Goal: Information Seeking & Learning: Learn about a topic

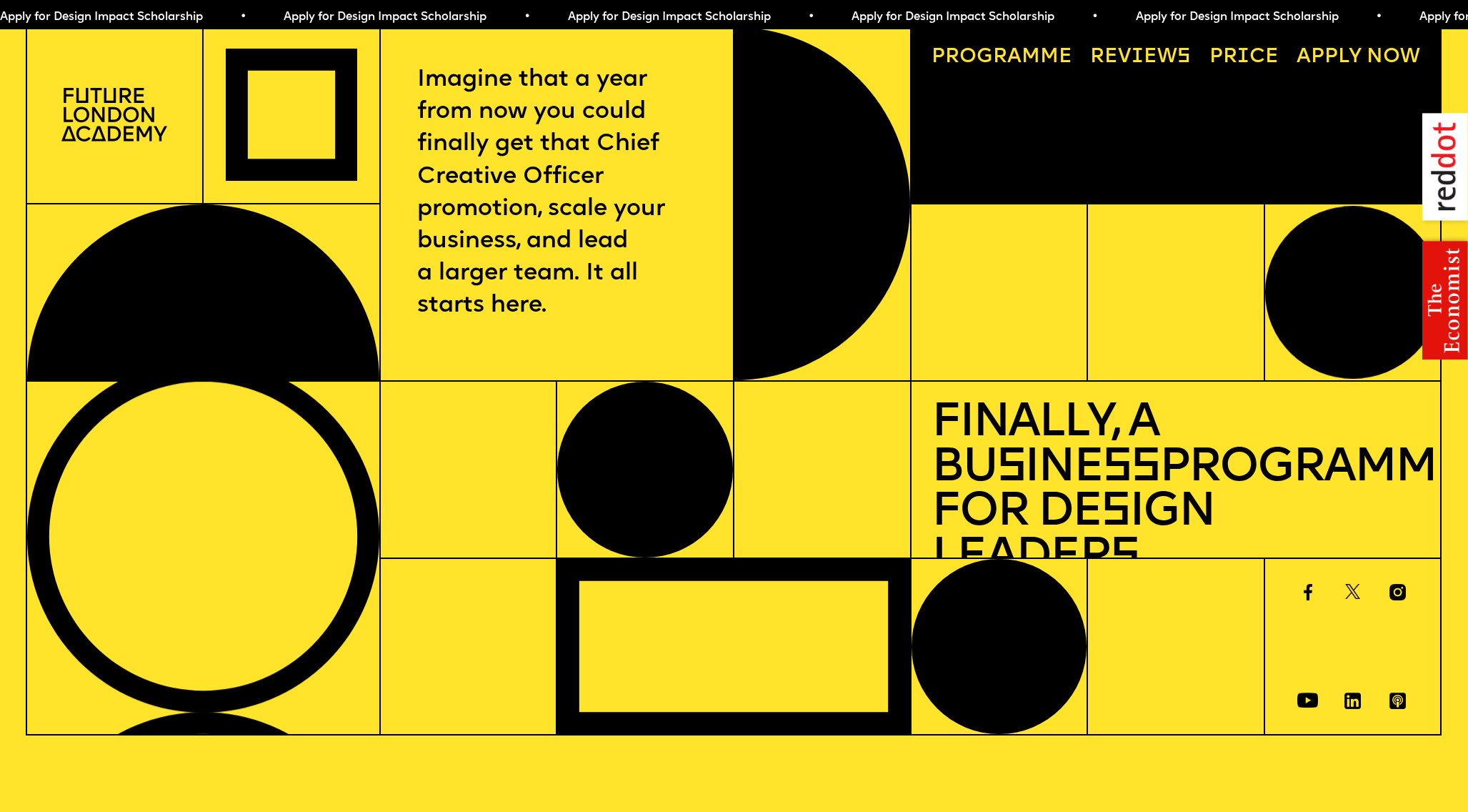
click at [1222, 60] on link "Price" at bounding box center [1243, 57] width 90 height 41
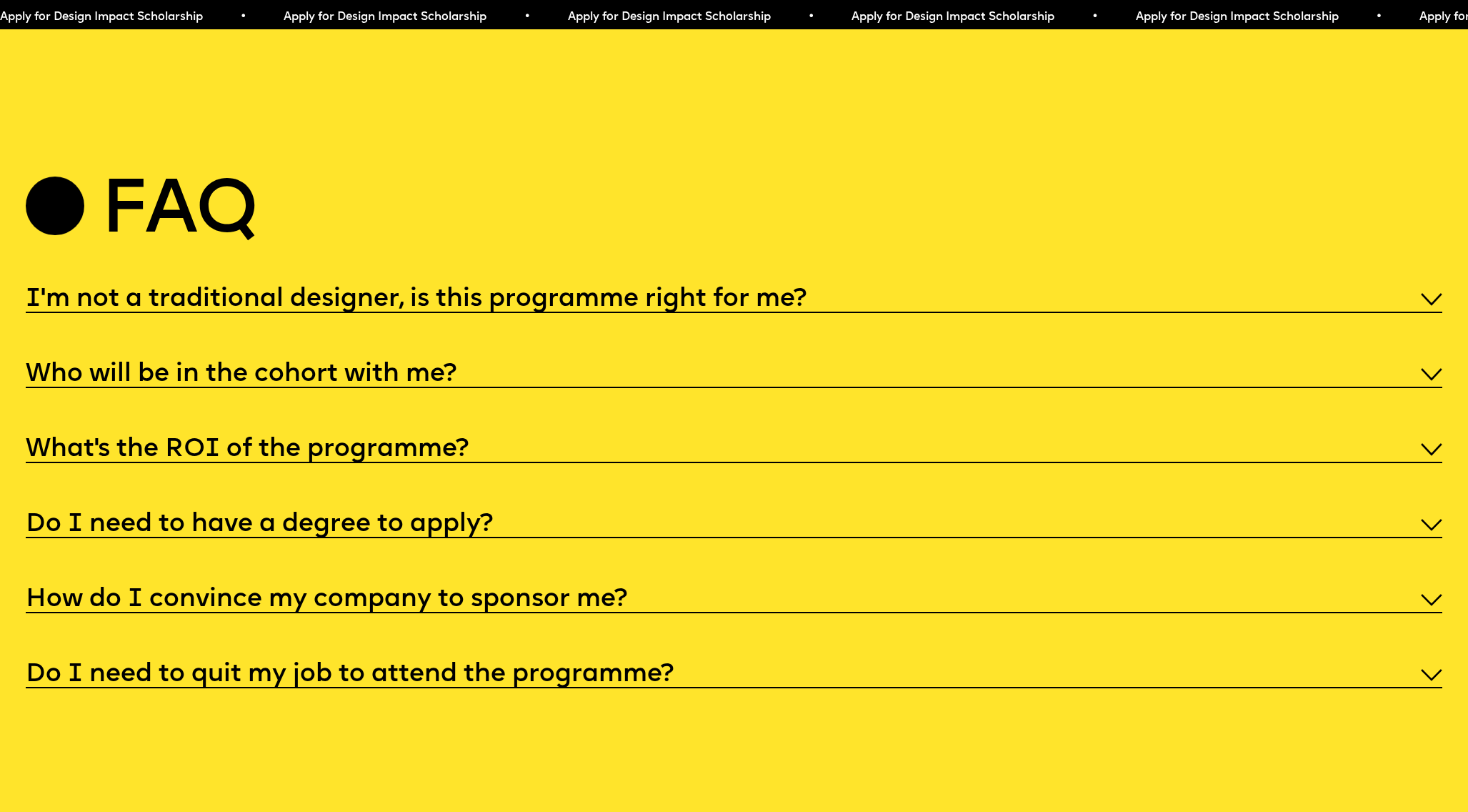
scroll to position [7488, 0]
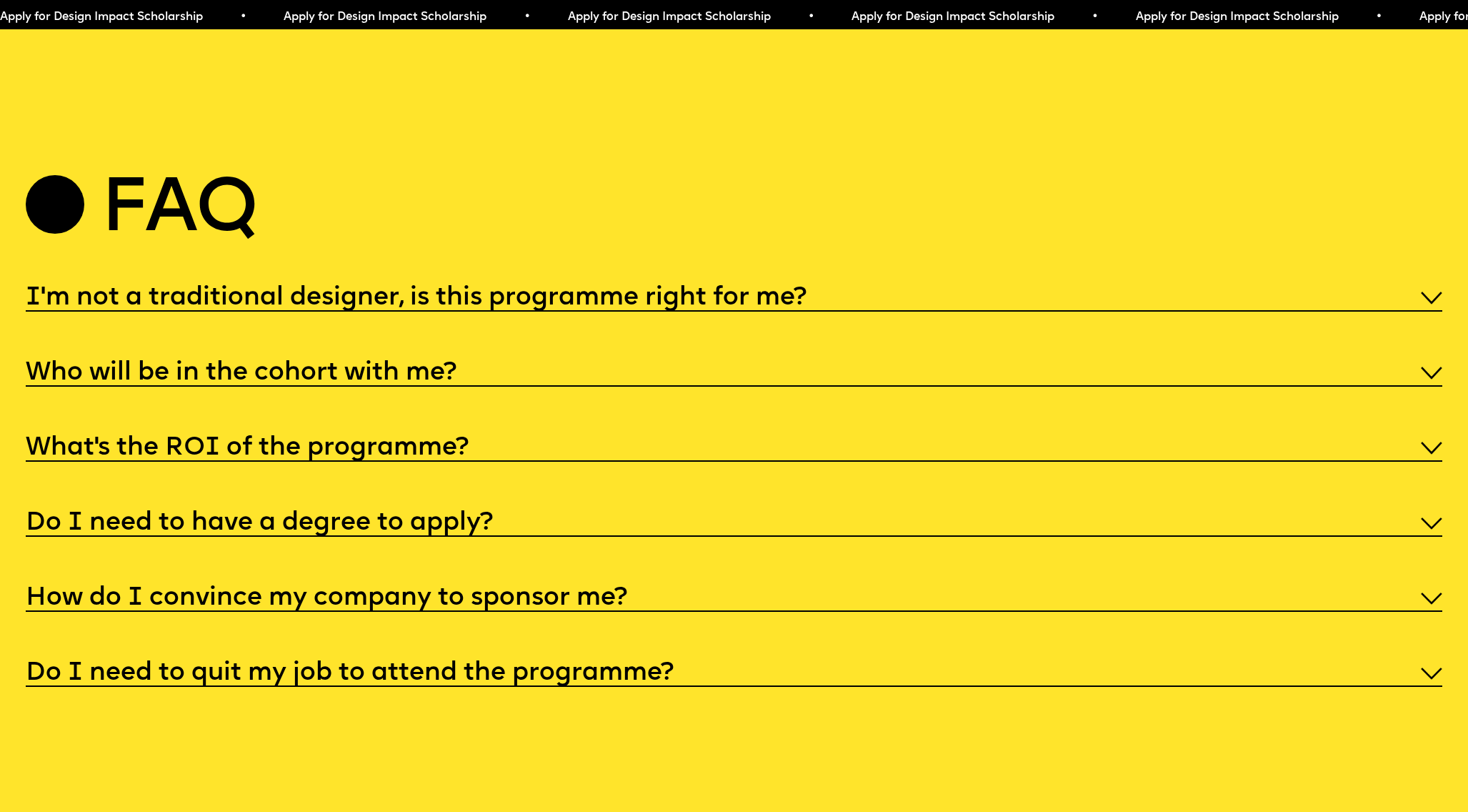
click at [628, 291] on h5 "I'm not a traditional designer, is this programme right for me?" at bounding box center [416, 298] width 781 height 14
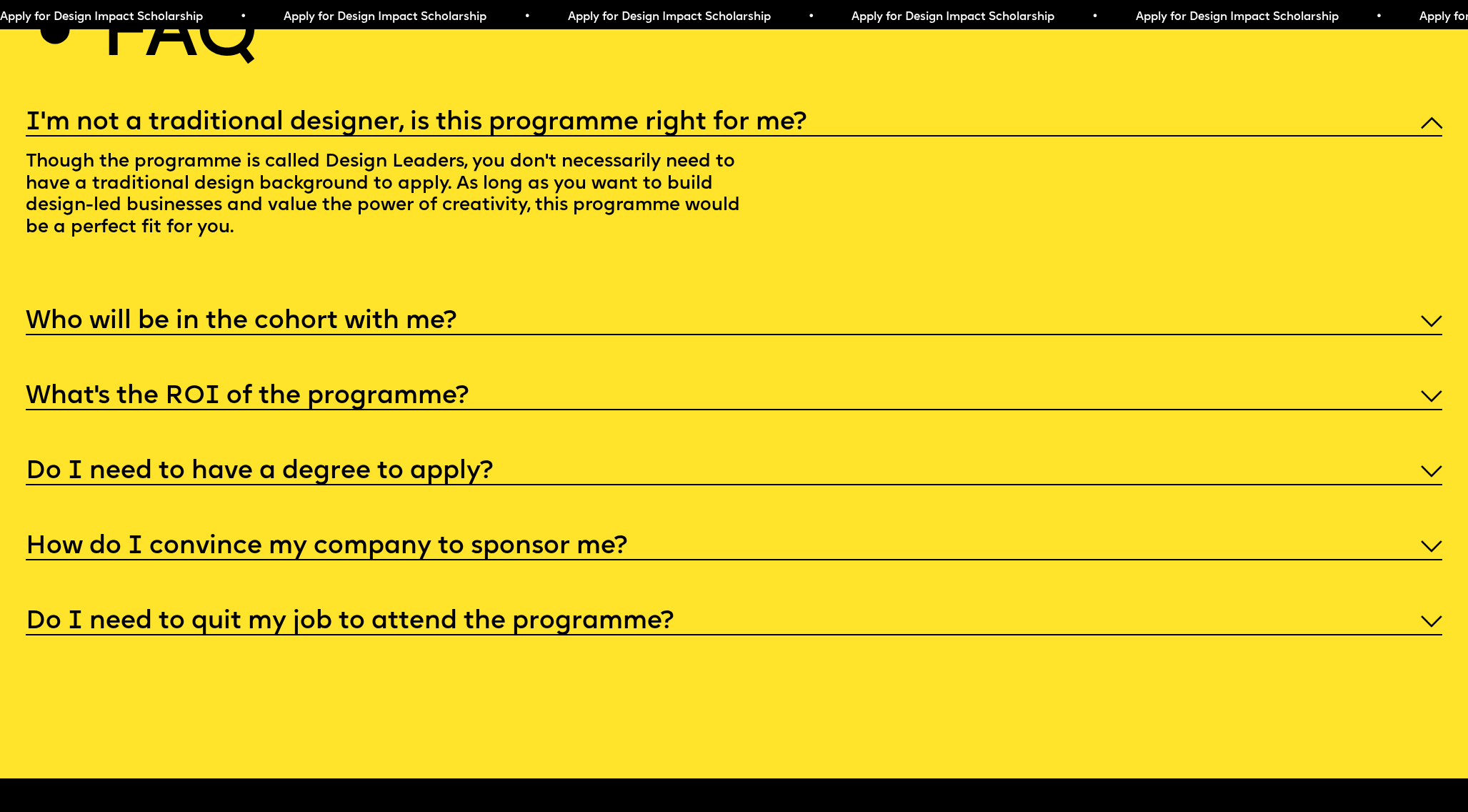
scroll to position [7664, 0]
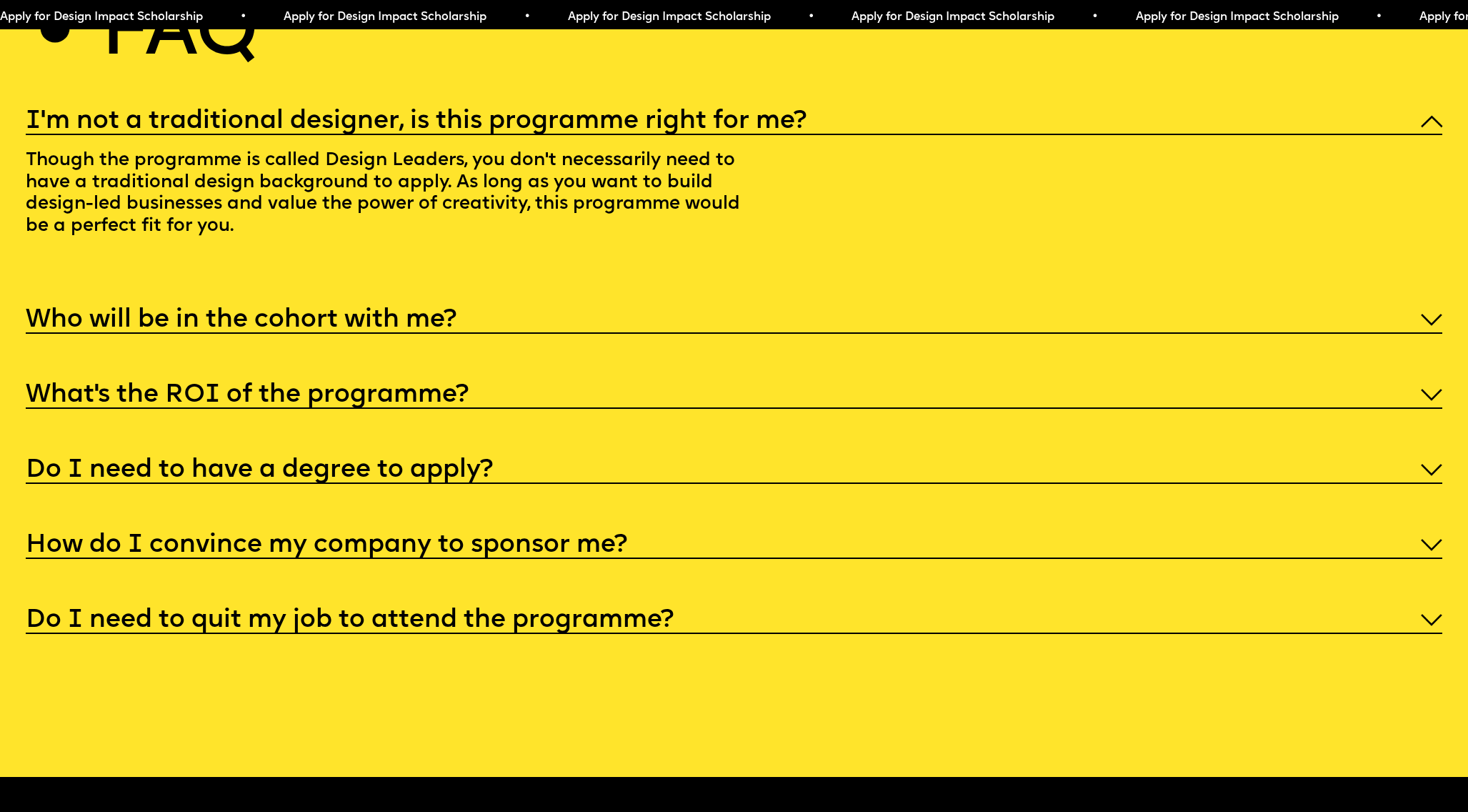
click at [628, 280] on div "I'm not a traditional designer, is this programme right for me? Though the prog…" at bounding box center [734, 369] width 1417 height 530
click at [624, 302] on div "Who will be in the cohort with me?" at bounding box center [734, 317] width 1417 height 31
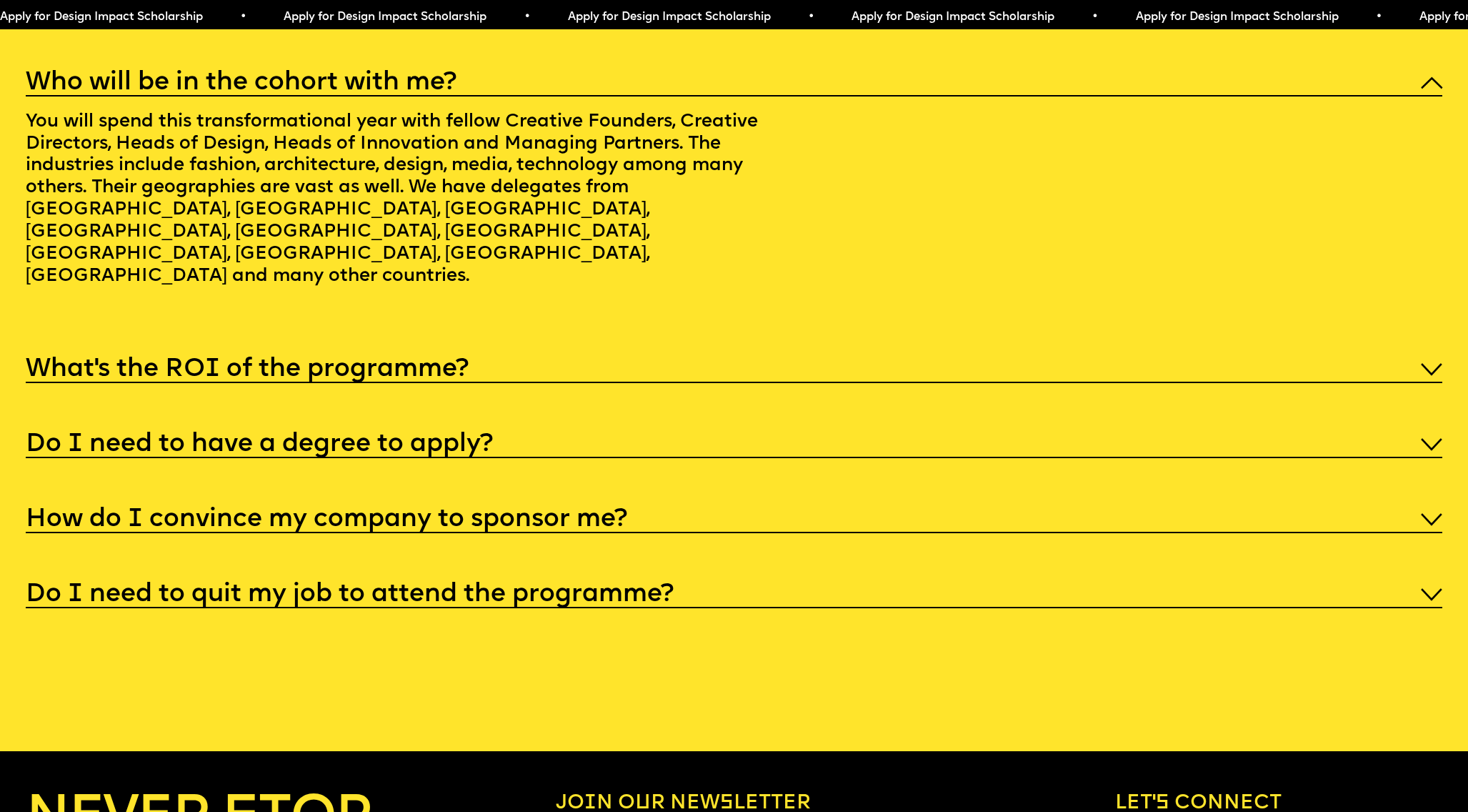
scroll to position [7782, 0]
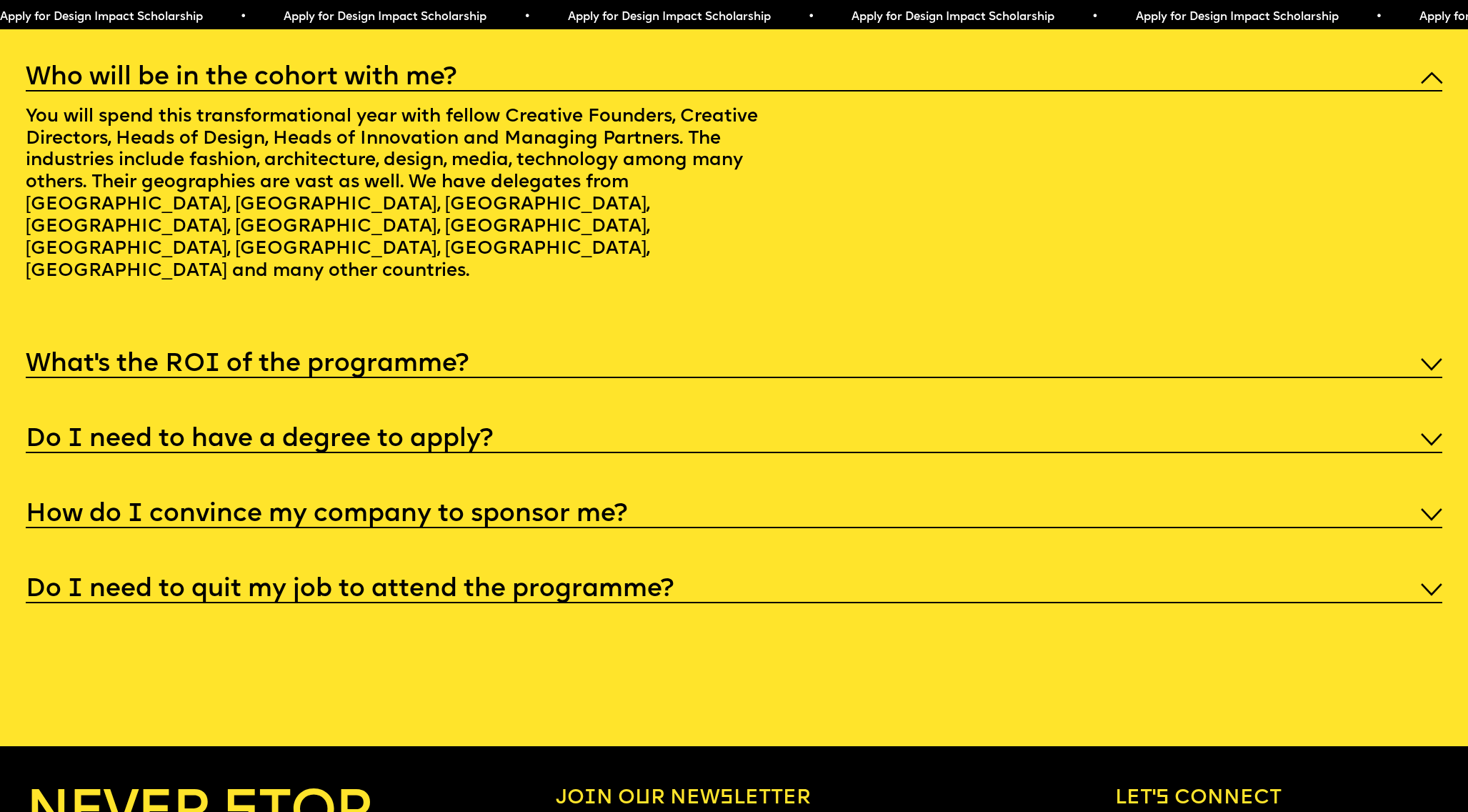
click at [624, 347] on div "What’s the ROI of the programme?" at bounding box center [734, 362] width 1417 height 31
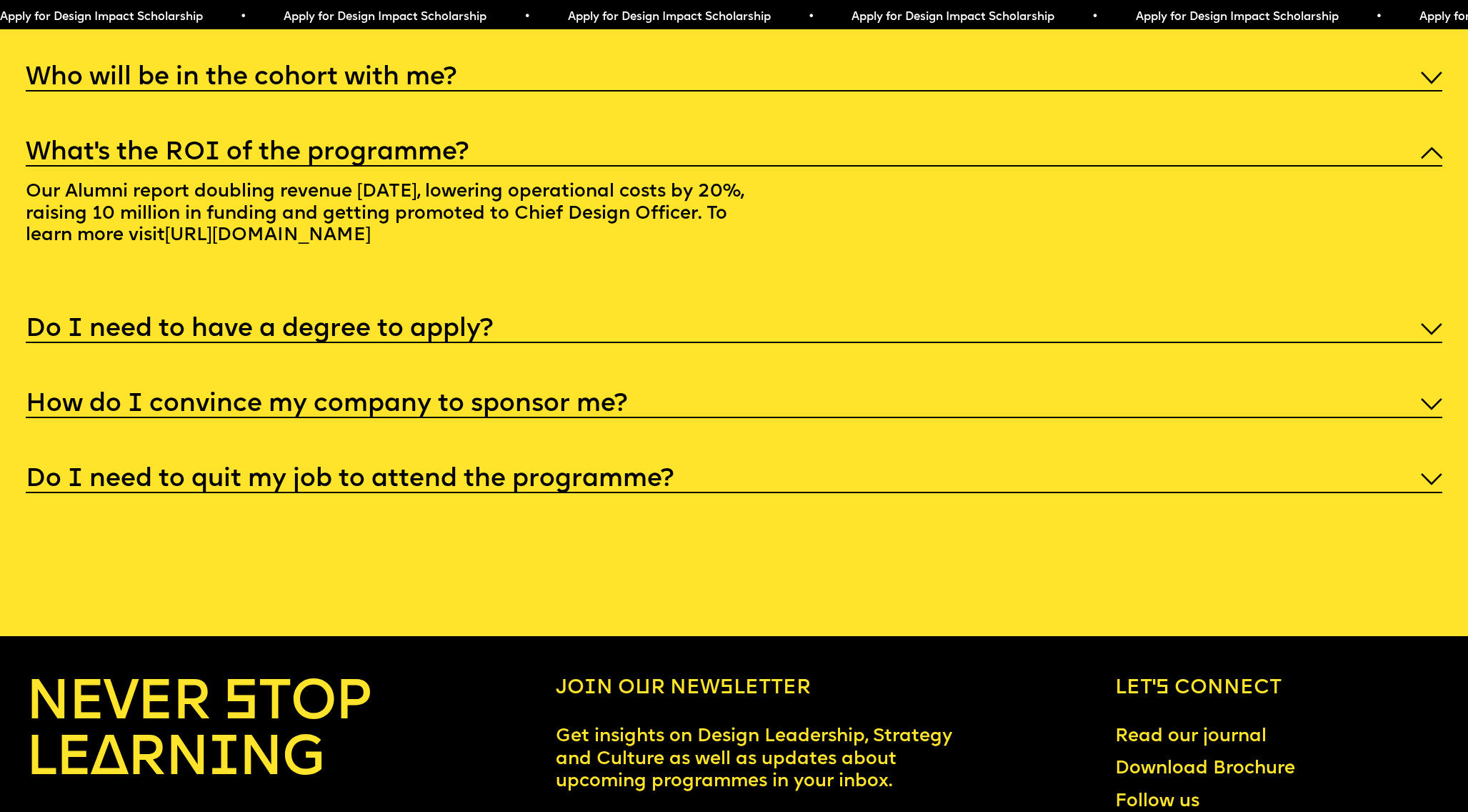
click at [619, 311] on div "Do I need to have a degree to apply?" at bounding box center [734, 326] width 1417 height 31
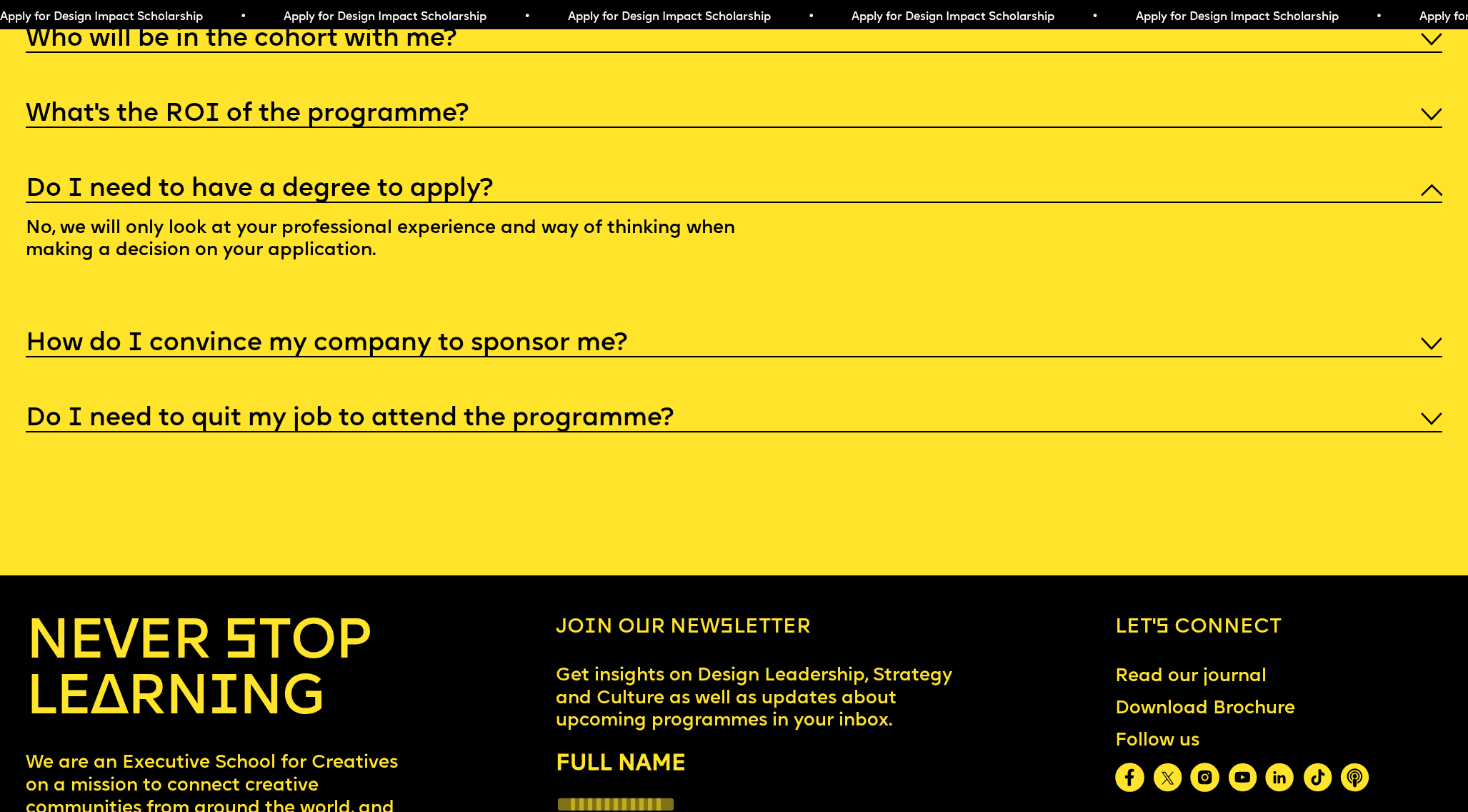
scroll to position [7867, 0]
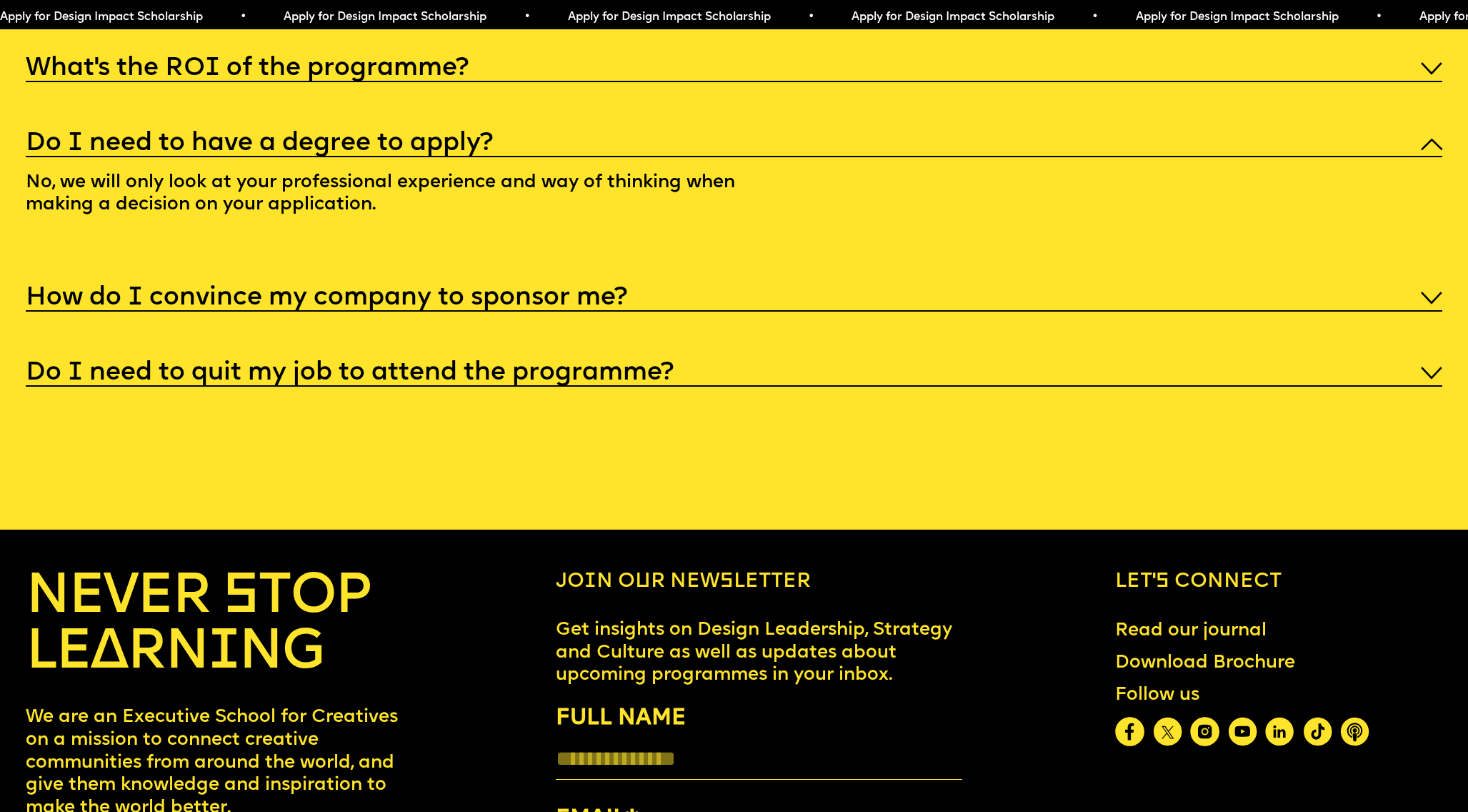
click at [616, 291] on h5 "How do I convince my company to sponsor me?" at bounding box center [326, 298] width 601 height 14
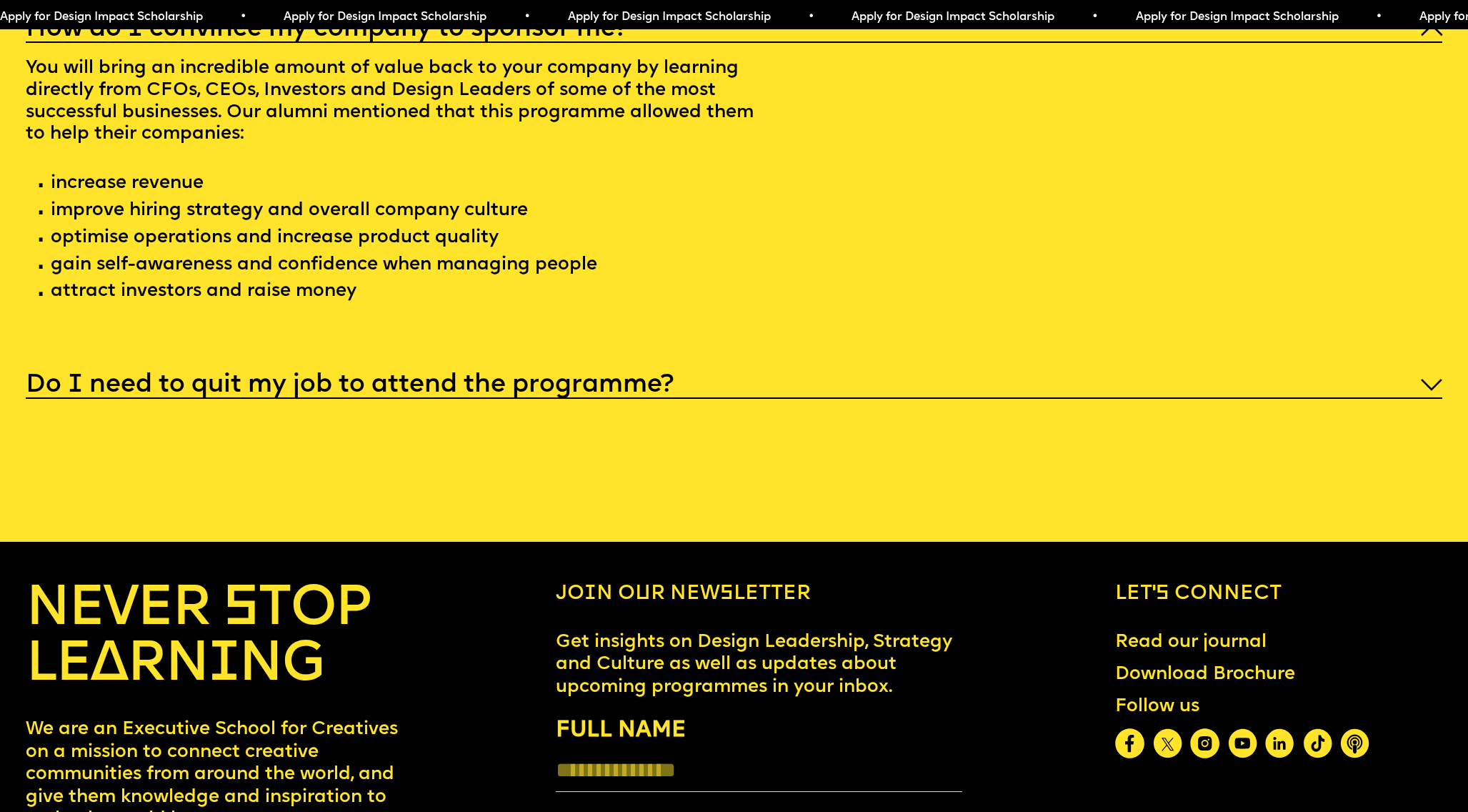
scroll to position [8056, 0]
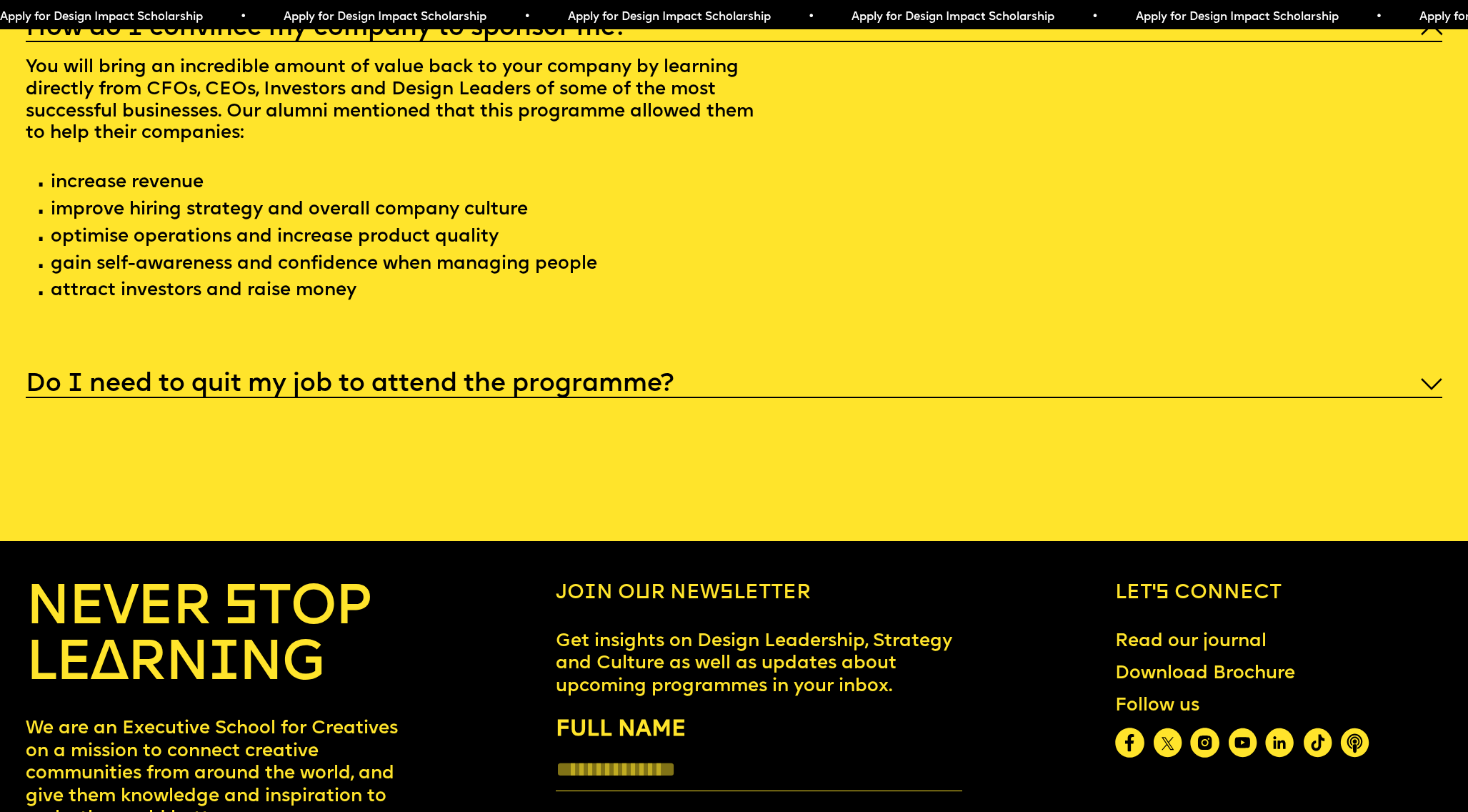
click at [621, 378] on h5 "Do I need to quit my job to attend the programme?" at bounding box center [350, 385] width 648 height 14
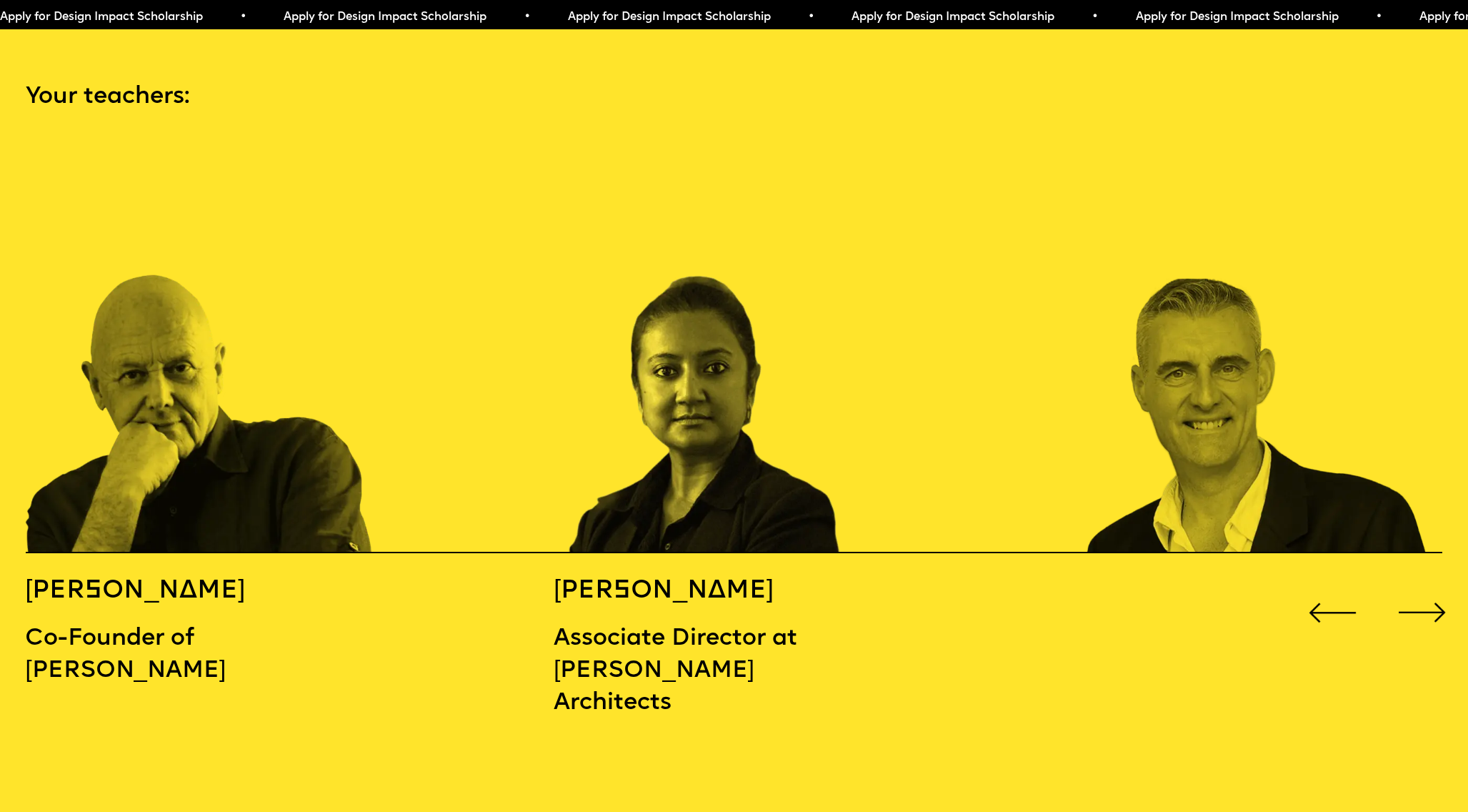
scroll to position [2174, 0]
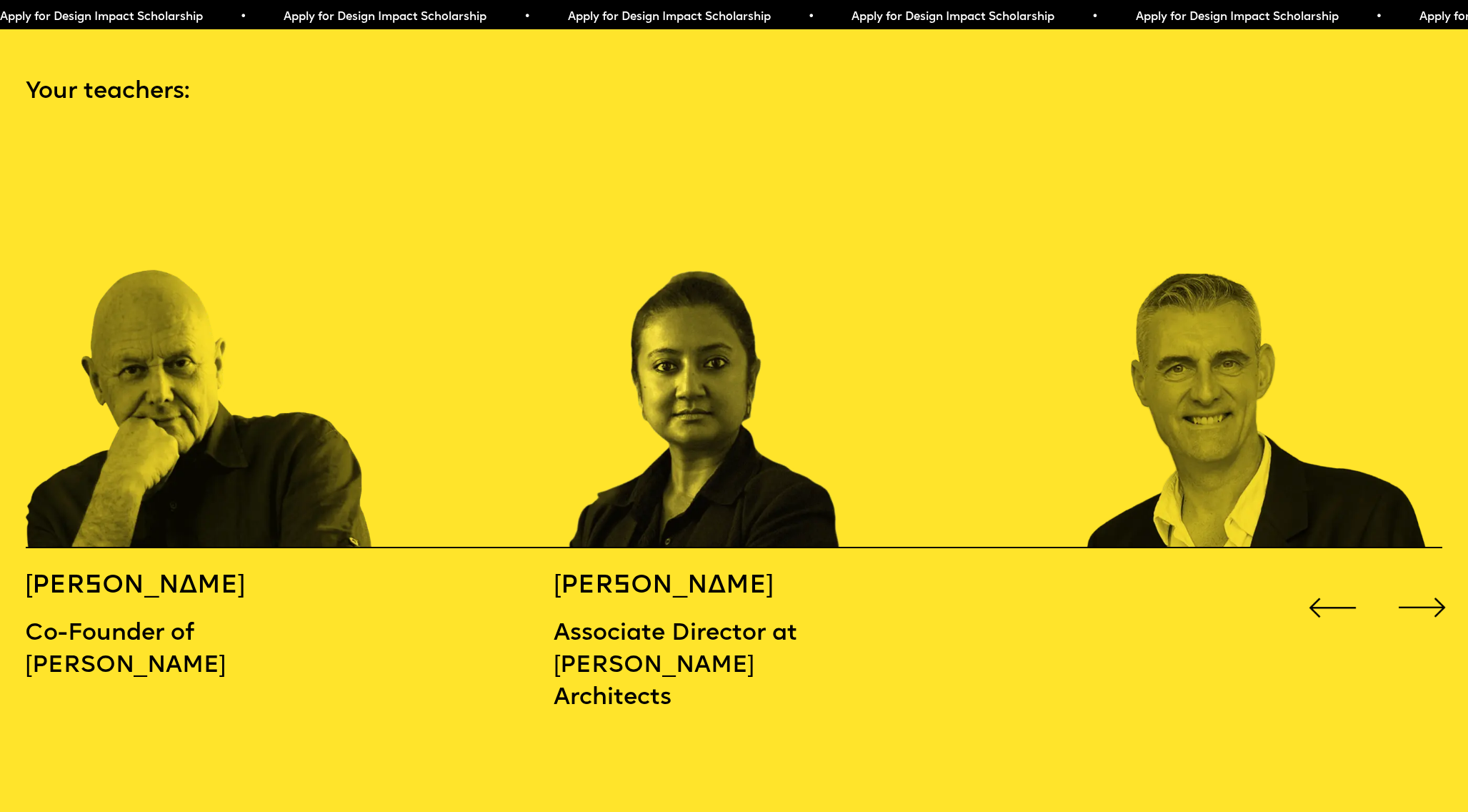
click at [1435, 582] on div "Next slide" at bounding box center [1421, 607] width 59 height 59
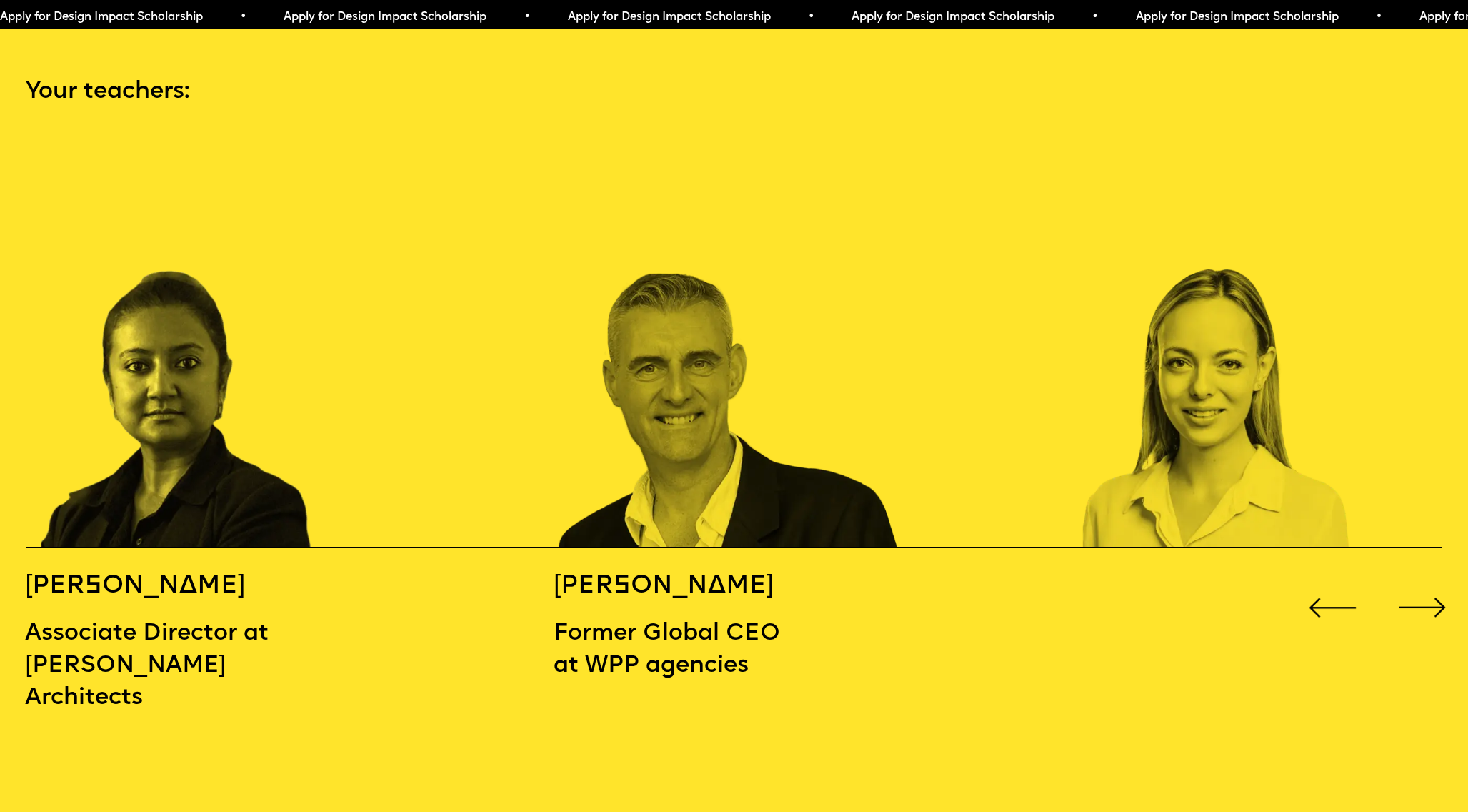
click at [1435, 581] on div "Next slide" at bounding box center [1421, 607] width 59 height 59
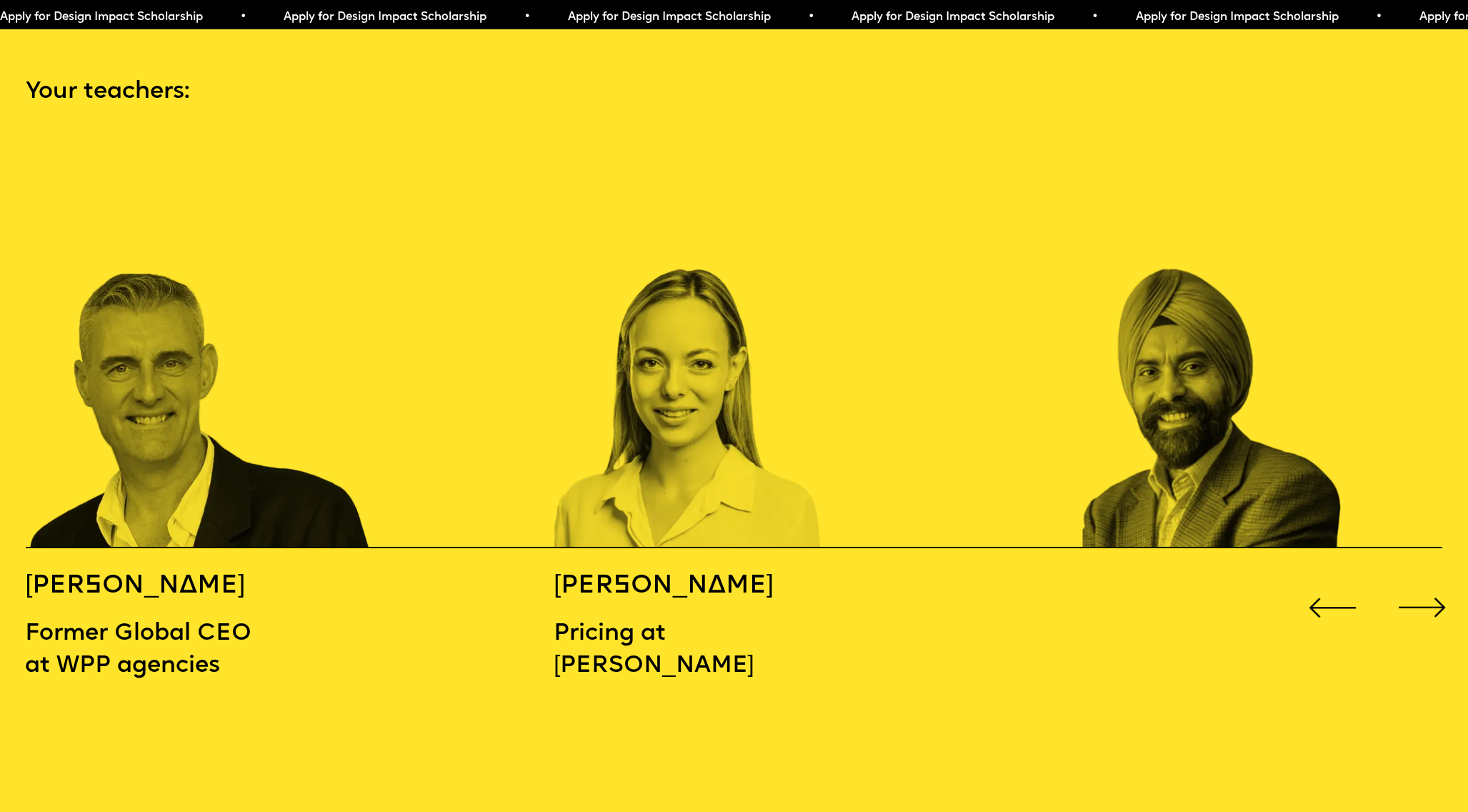
click at [1435, 581] on div "Next slide" at bounding box center [1421, 607] width 59 height 59
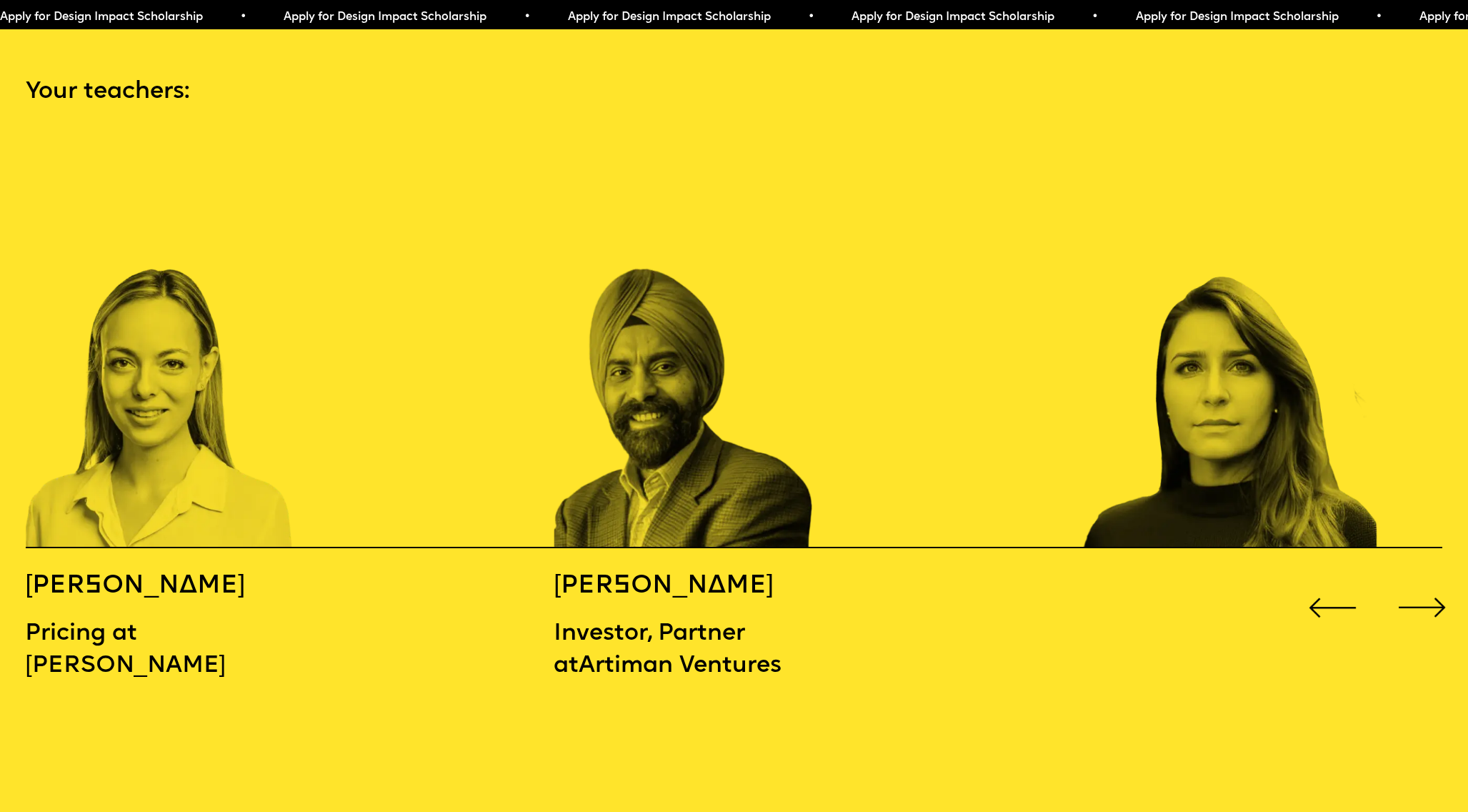
click at [1435, 581] on div "Next slide" at bounding box center [1421, 607] width 59 height 59
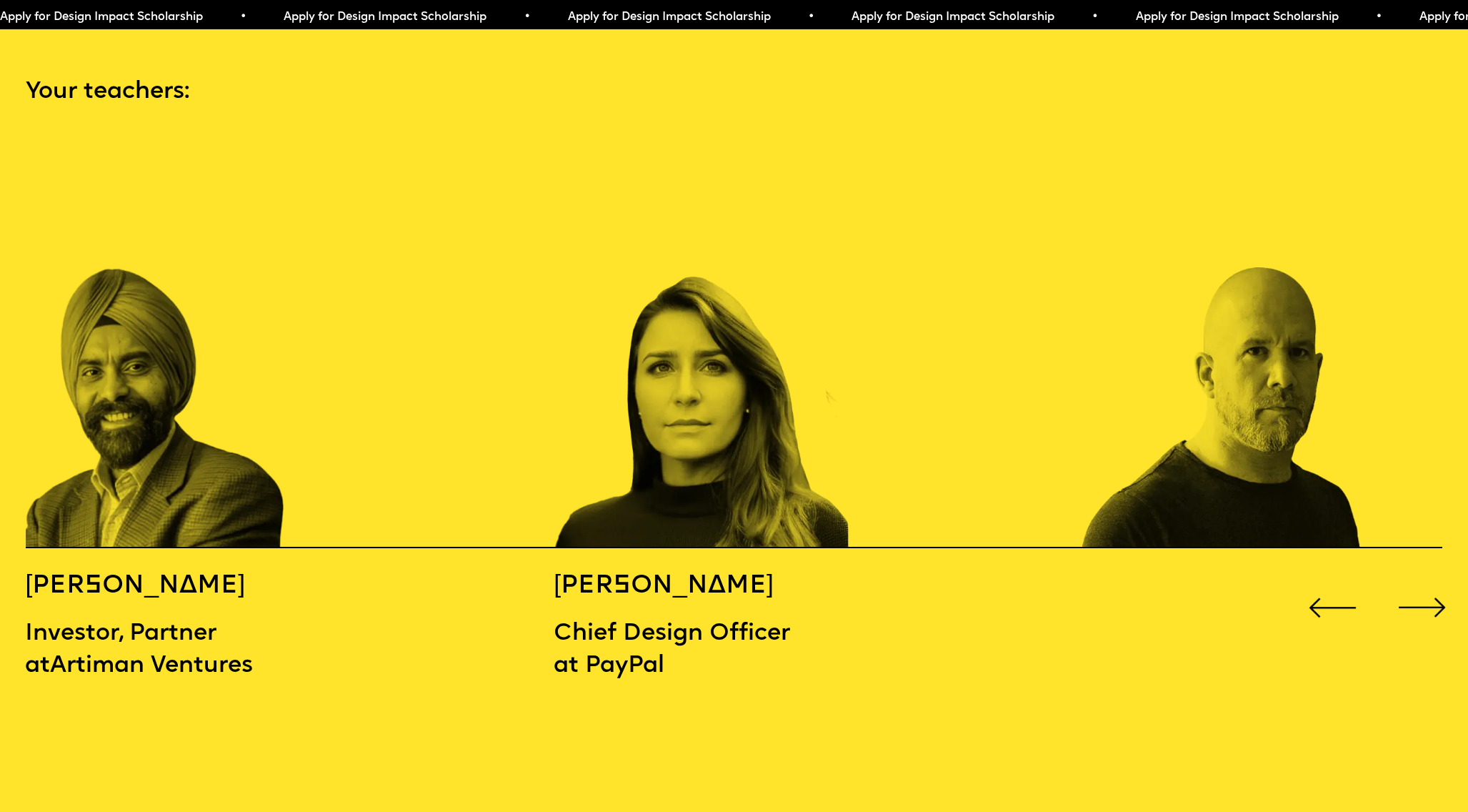
click at [1435, 581] on div "Next slide" at bounding box center [1421, 607] width 59 height 59
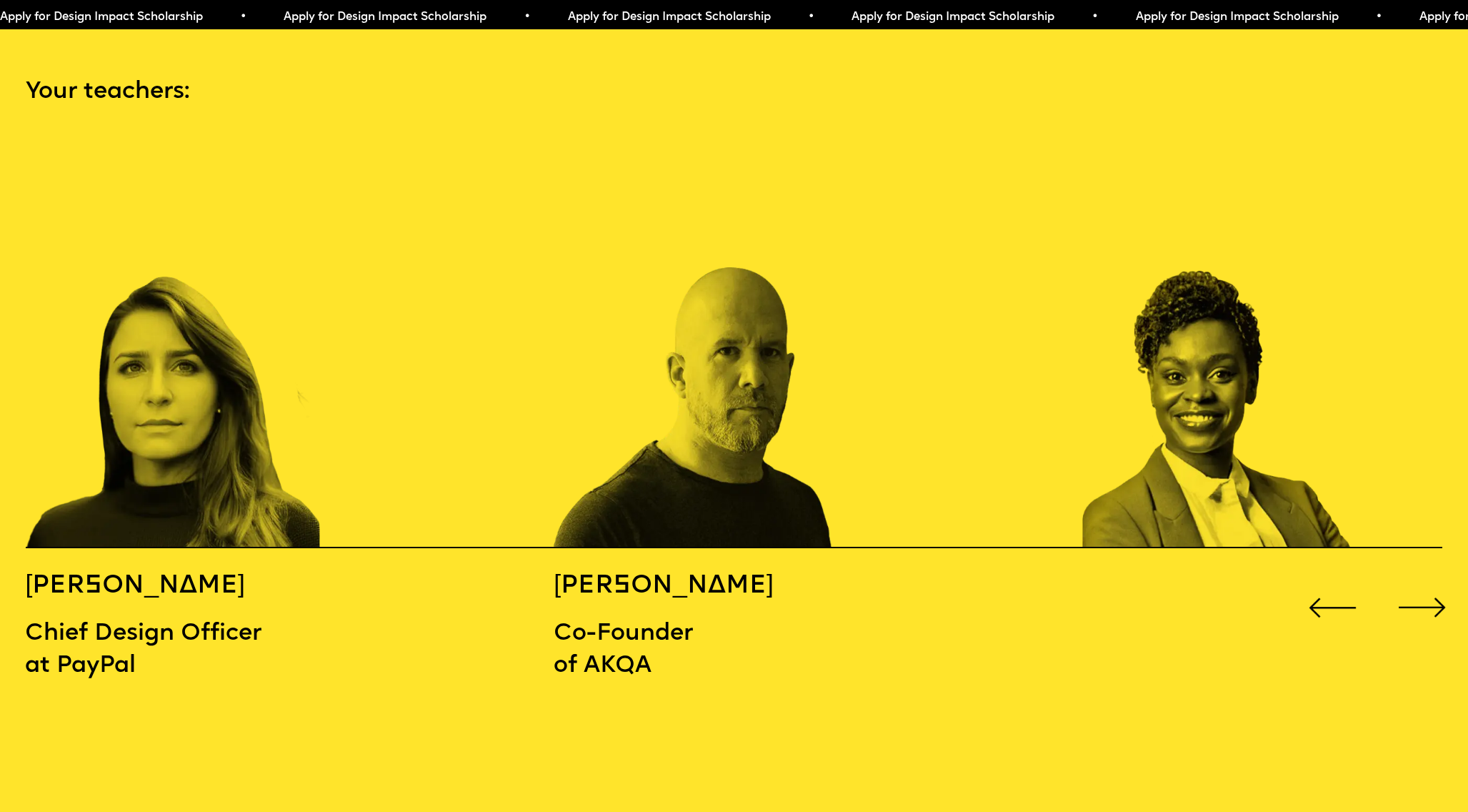
click at [1435, 581] on div "Next slide" at bounding box center [1421, 607] width 59 height 59
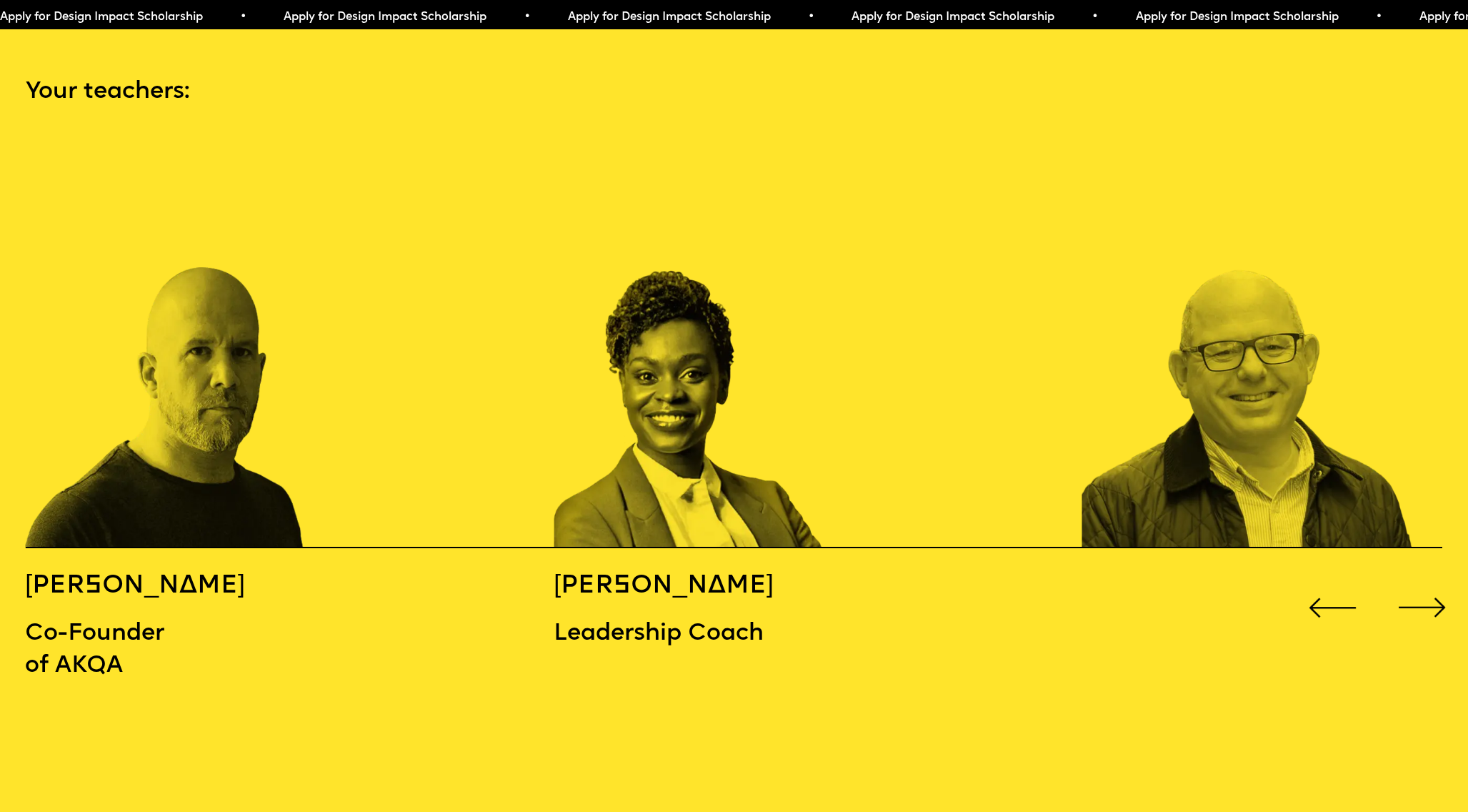
click at [1435, 583] on div "Next slide" at bounding box center [1421, 607] width 59 height 59
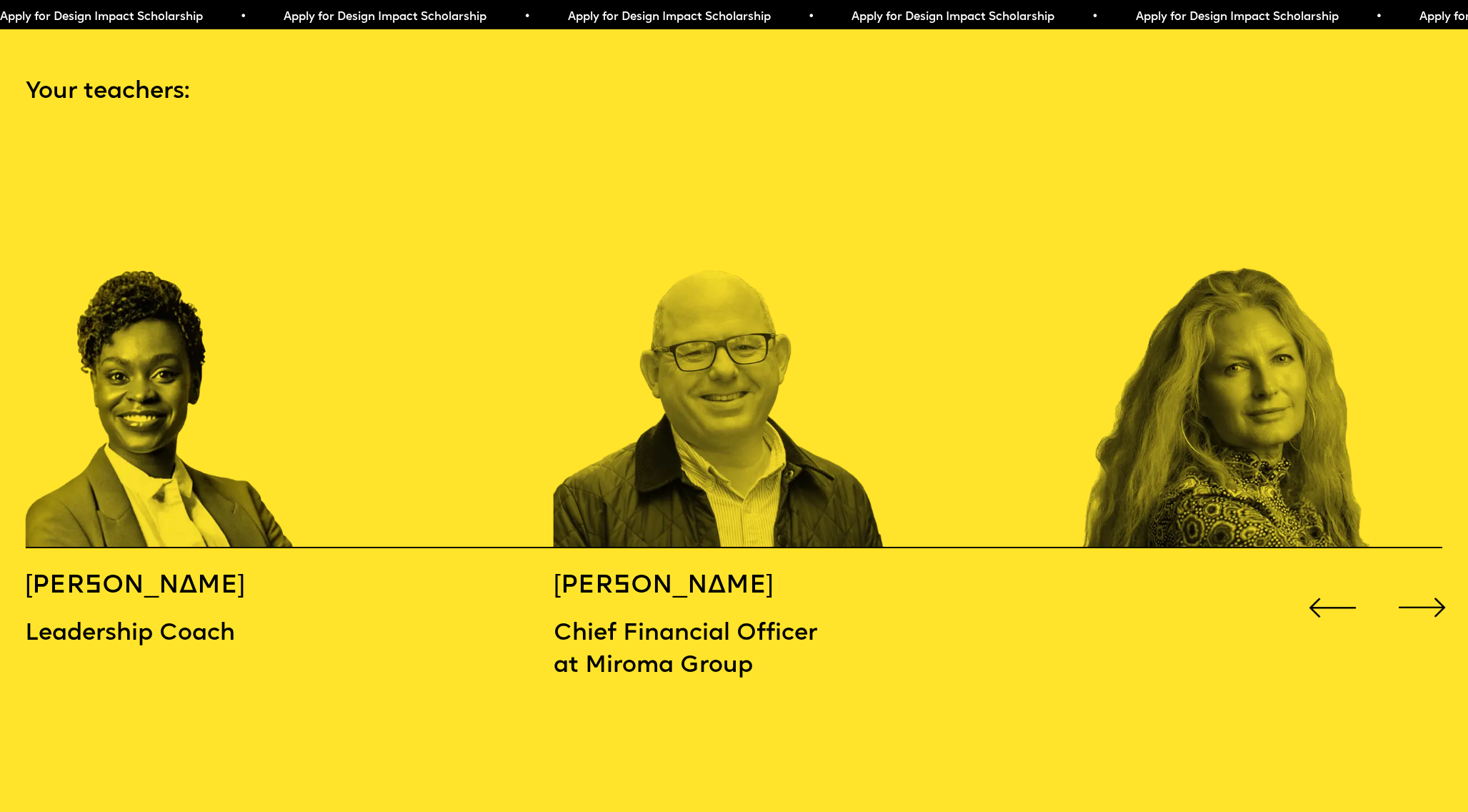
click at [1435, 583] on div "Next slide" at bounding box center [1421, 607] width 59 height 59
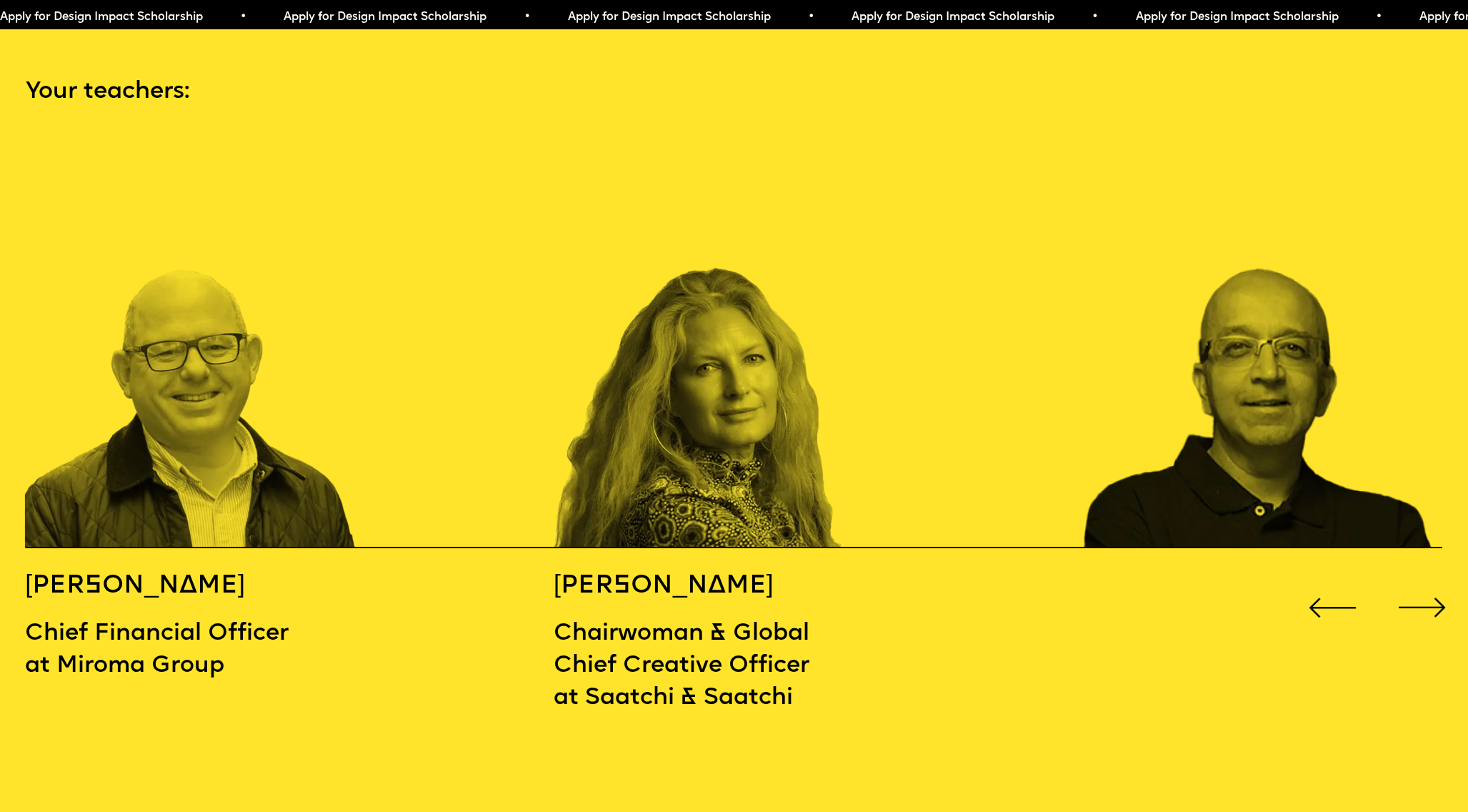
click at [1435, 585] on div "Next slide" at bounding box center [1421, 607] width 59 height 59
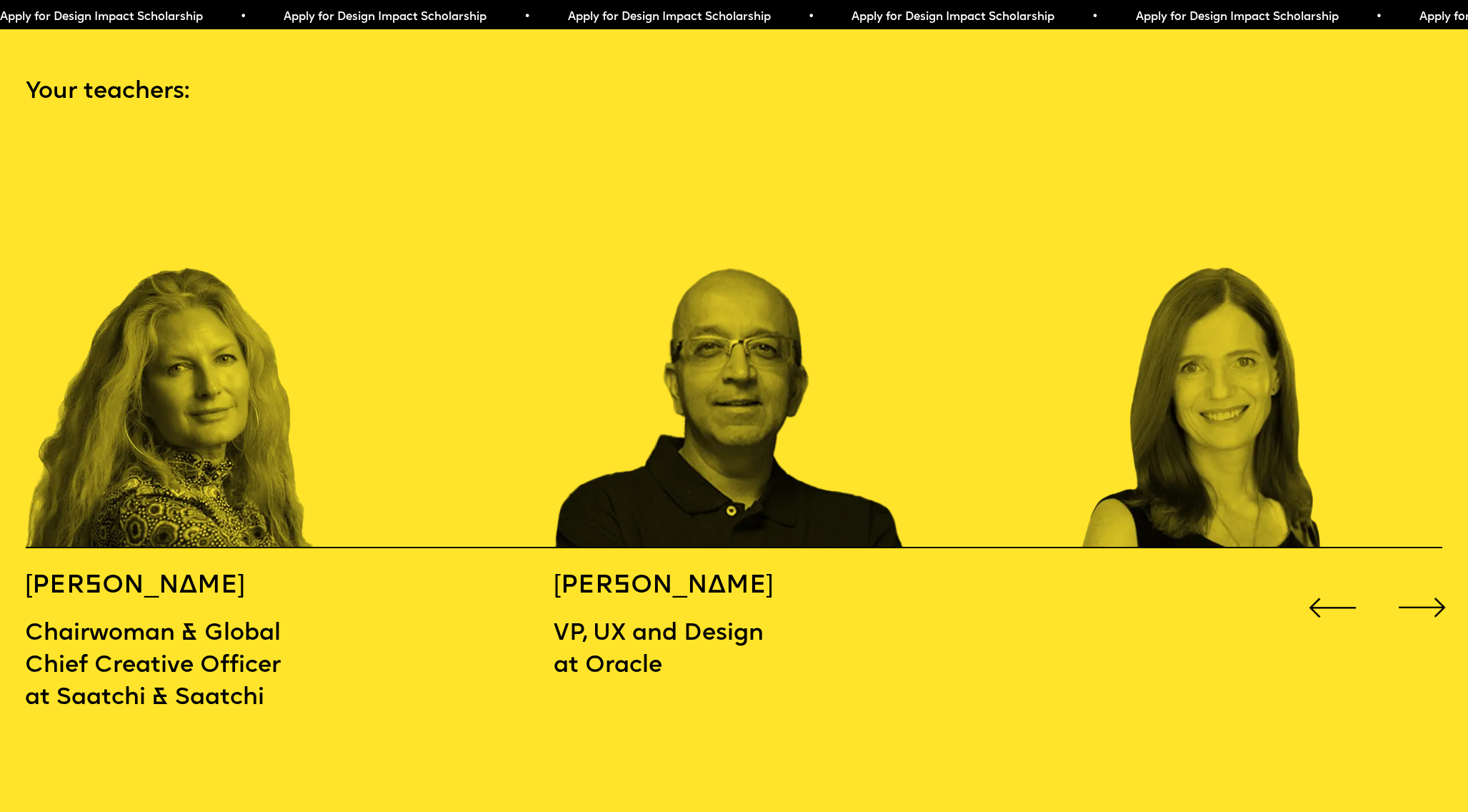
click at [1435, 586] on div "Next slide" at bounding box center [1421, 607] width 59 height 59
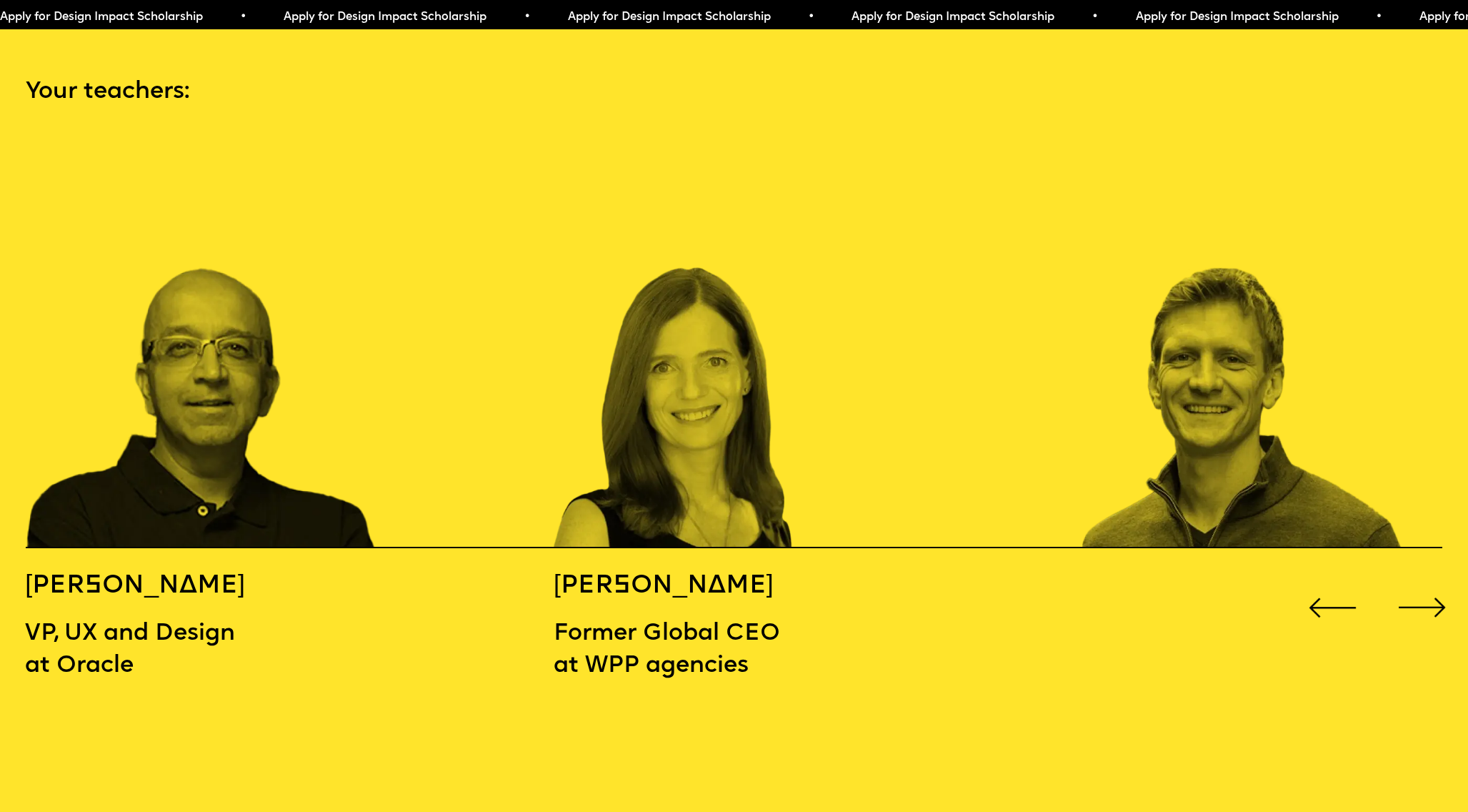
click at [1435, 588] on div "Next slide" at bounding box center [1421, 607] width 59 height 59
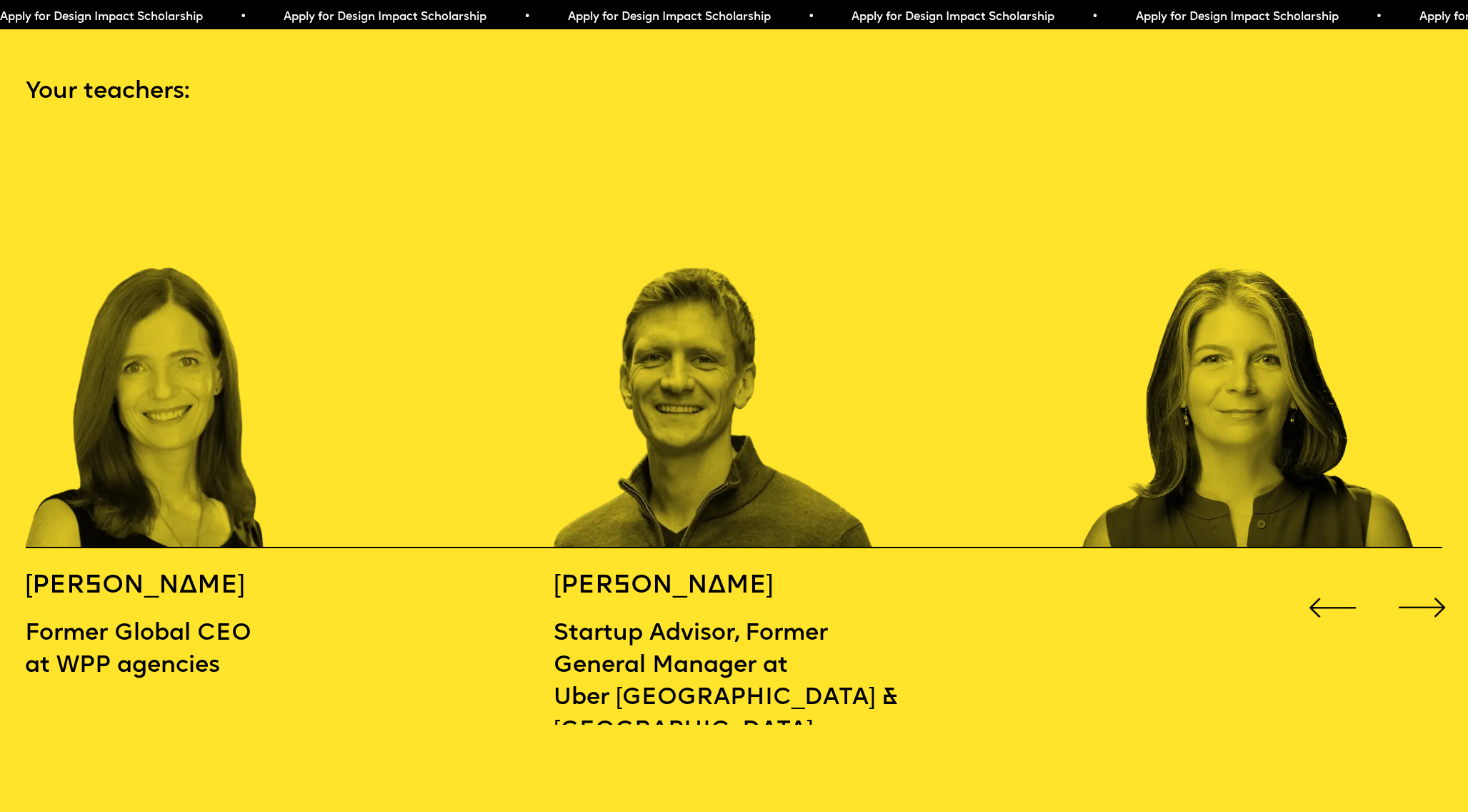
click at [1435, 588] on div "Next slide" at bounding box center [1421, 607] width 59 height 59
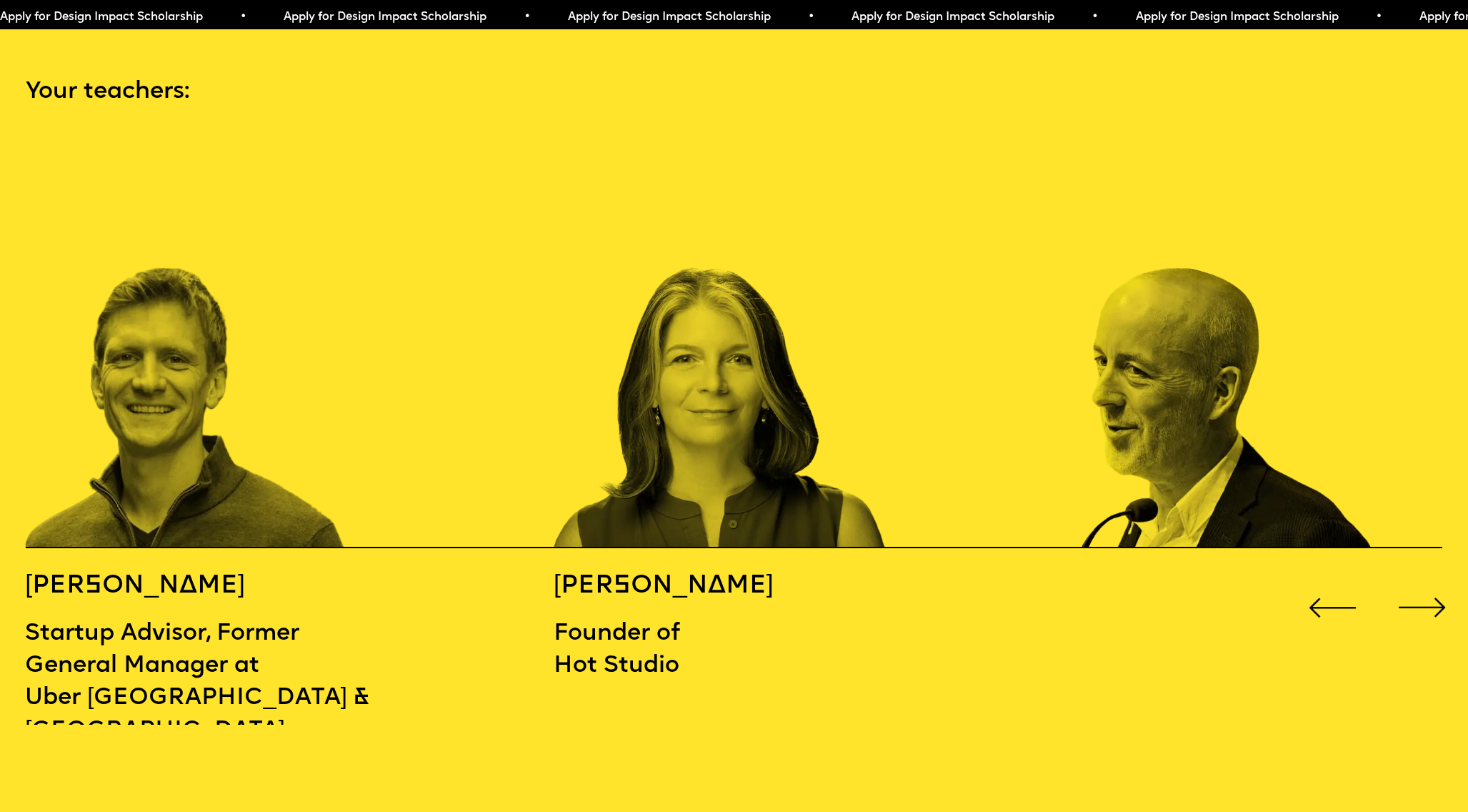
click at [1435, 588] on div "Next slide" at bounding box center [1421, 607] width 59 height 59
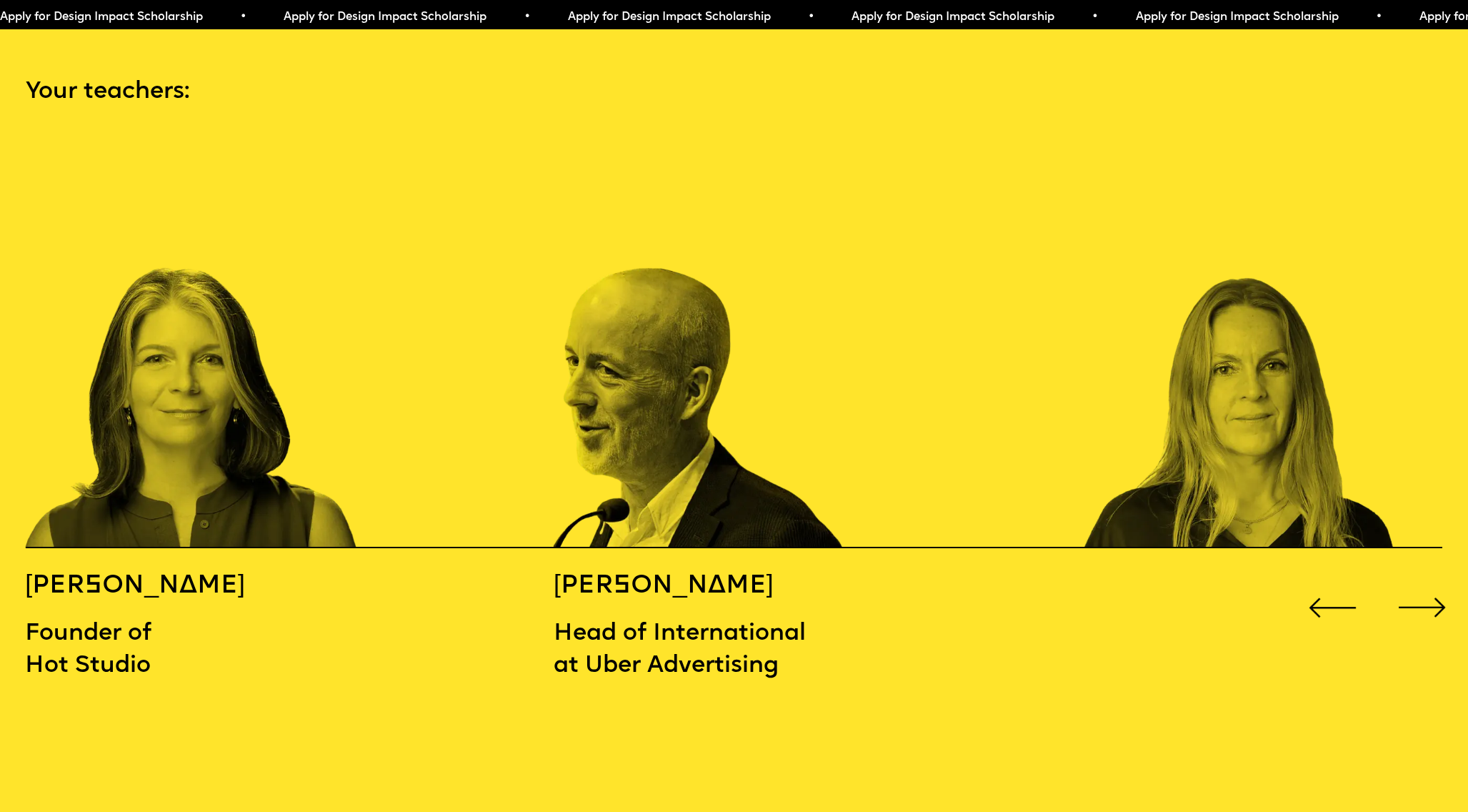
click at [1435, 589] on div "Next slide" at bounding box center [1421, 607] width 59 height 59
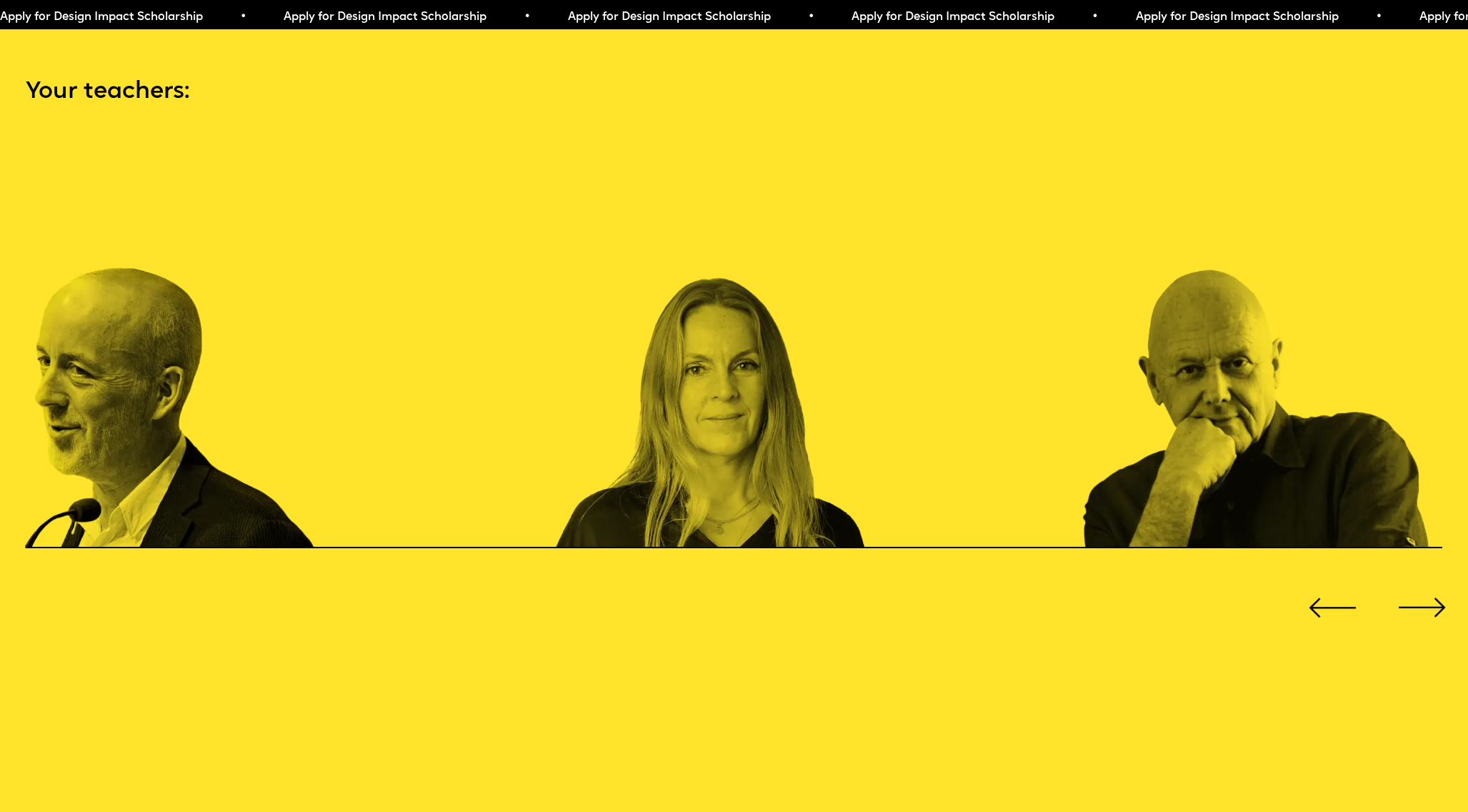
click at [1435, 589] on div "Next slide" at bounding box center [1421, 607] width 59 height 59
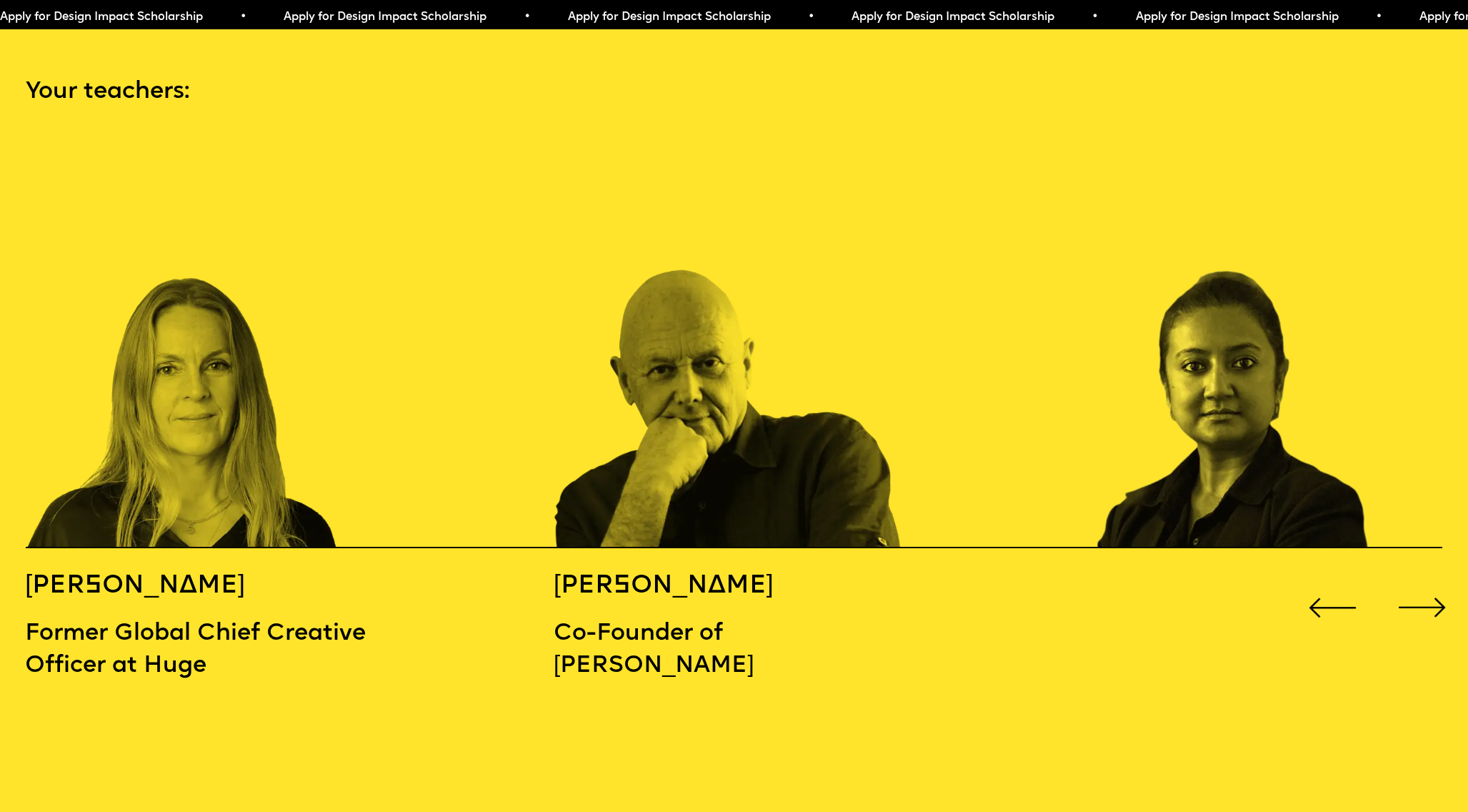
click at [1435, 590] on div "Next slide" at bounding box center [1421, 607] width 59 height 59
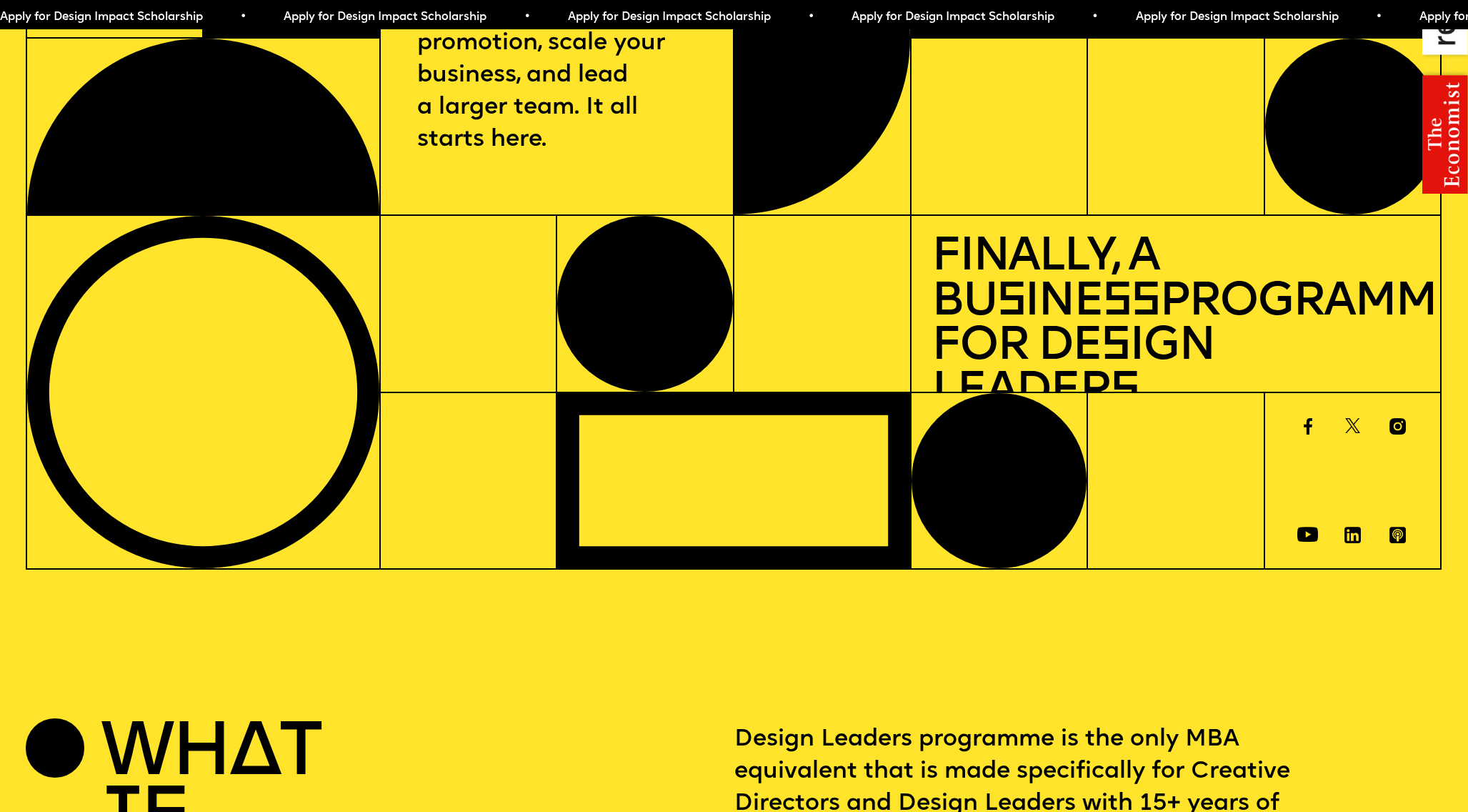
scroll to position [0, 0]
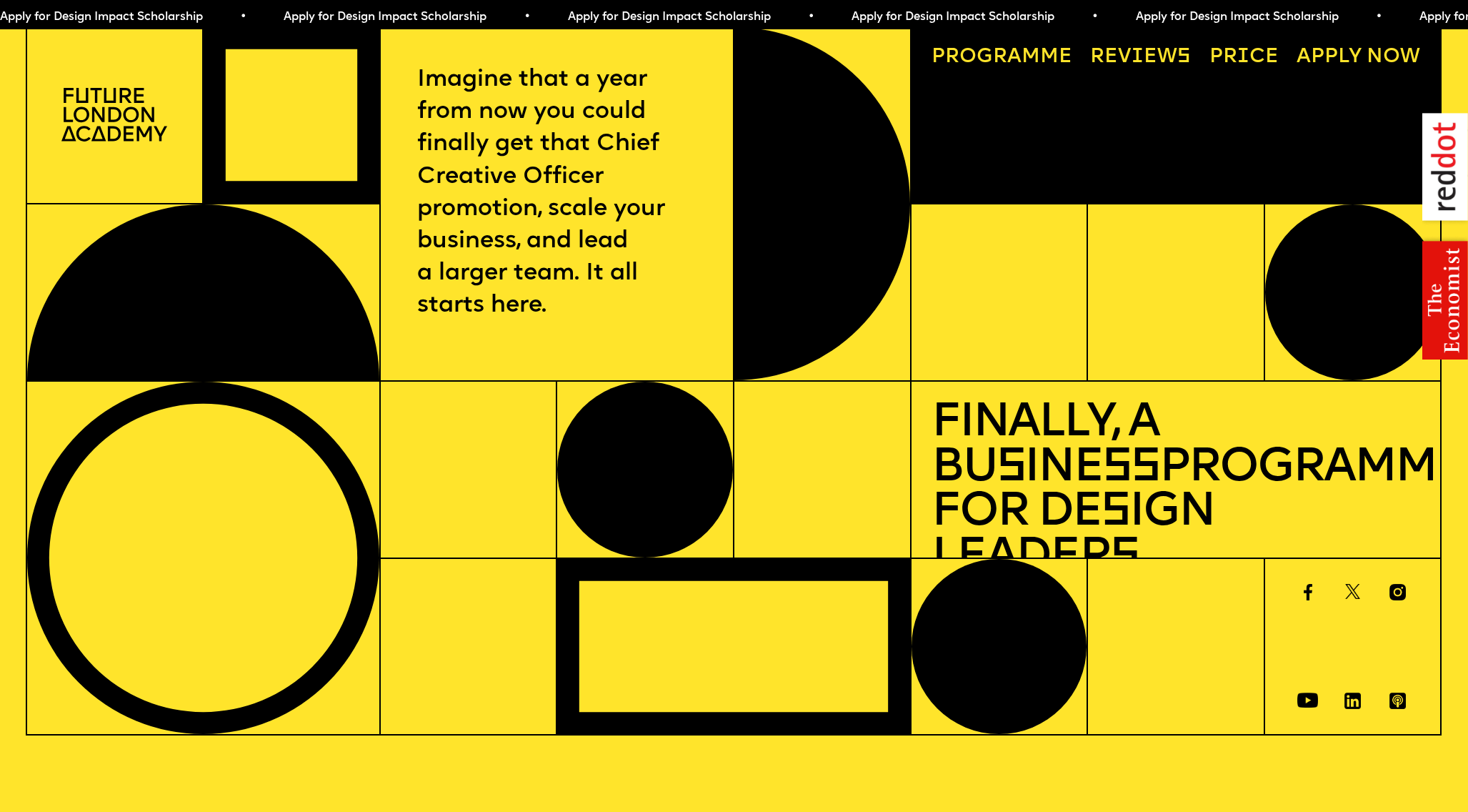
click at [1021, 55] on span "a" at bounding box center [1015, 57] width 14 height 20
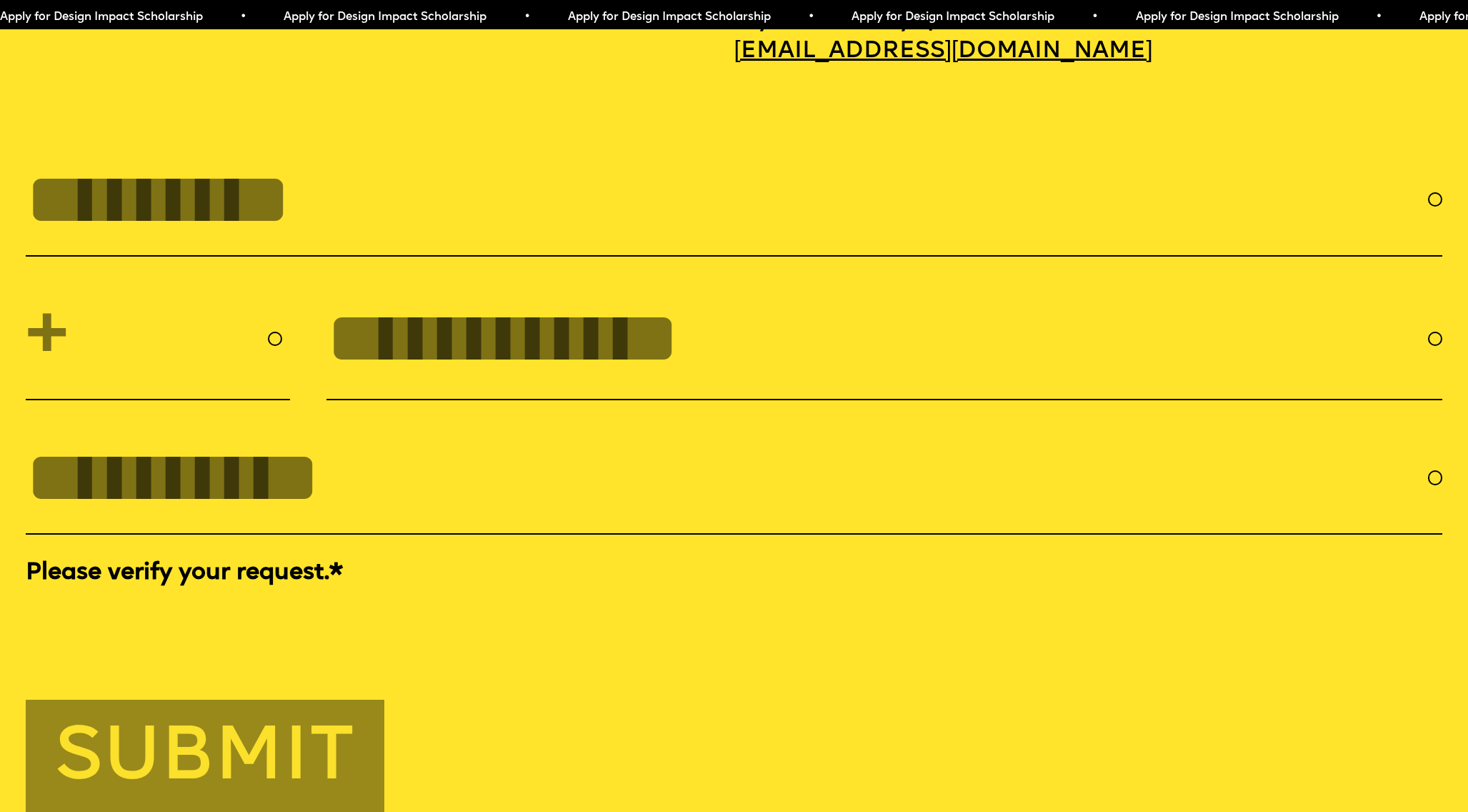
scroll to position [6704, 0]
